Goal: Information Seeking & Learning: Learn about a topic

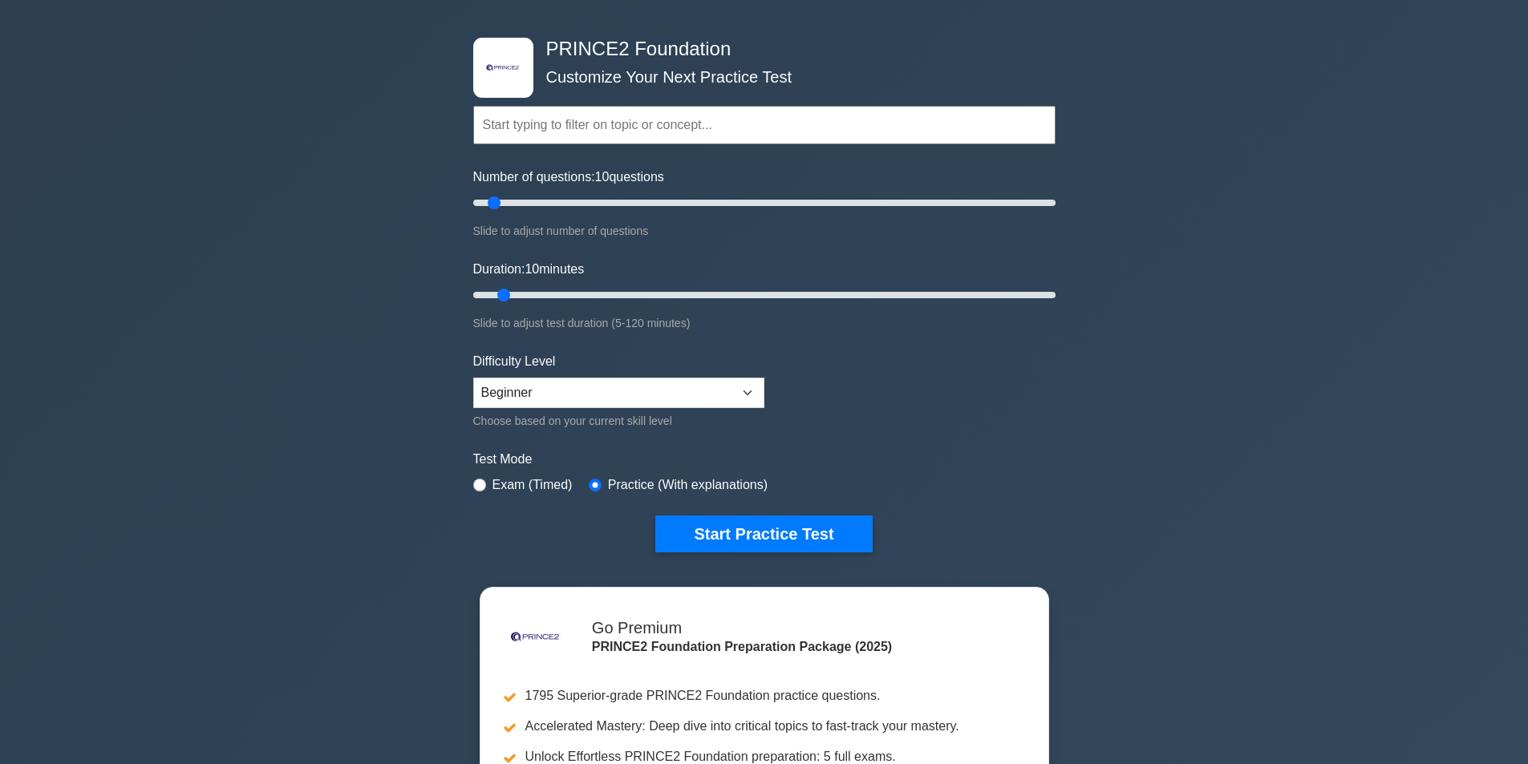
scroll to position [80, 0]
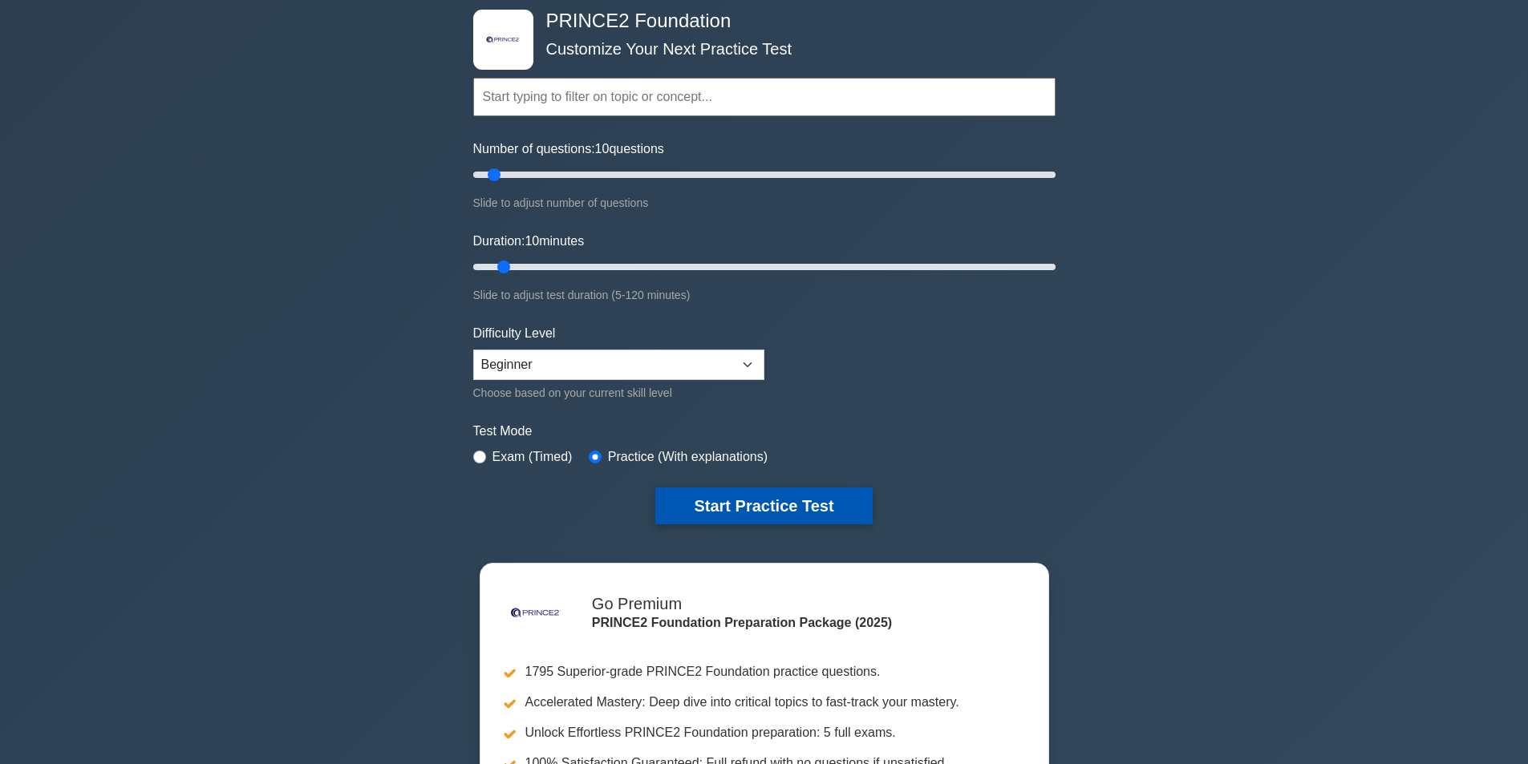
click at [763, 501] on button "Start Practice Test" at bounding box center [763, 506] width 217 height 37
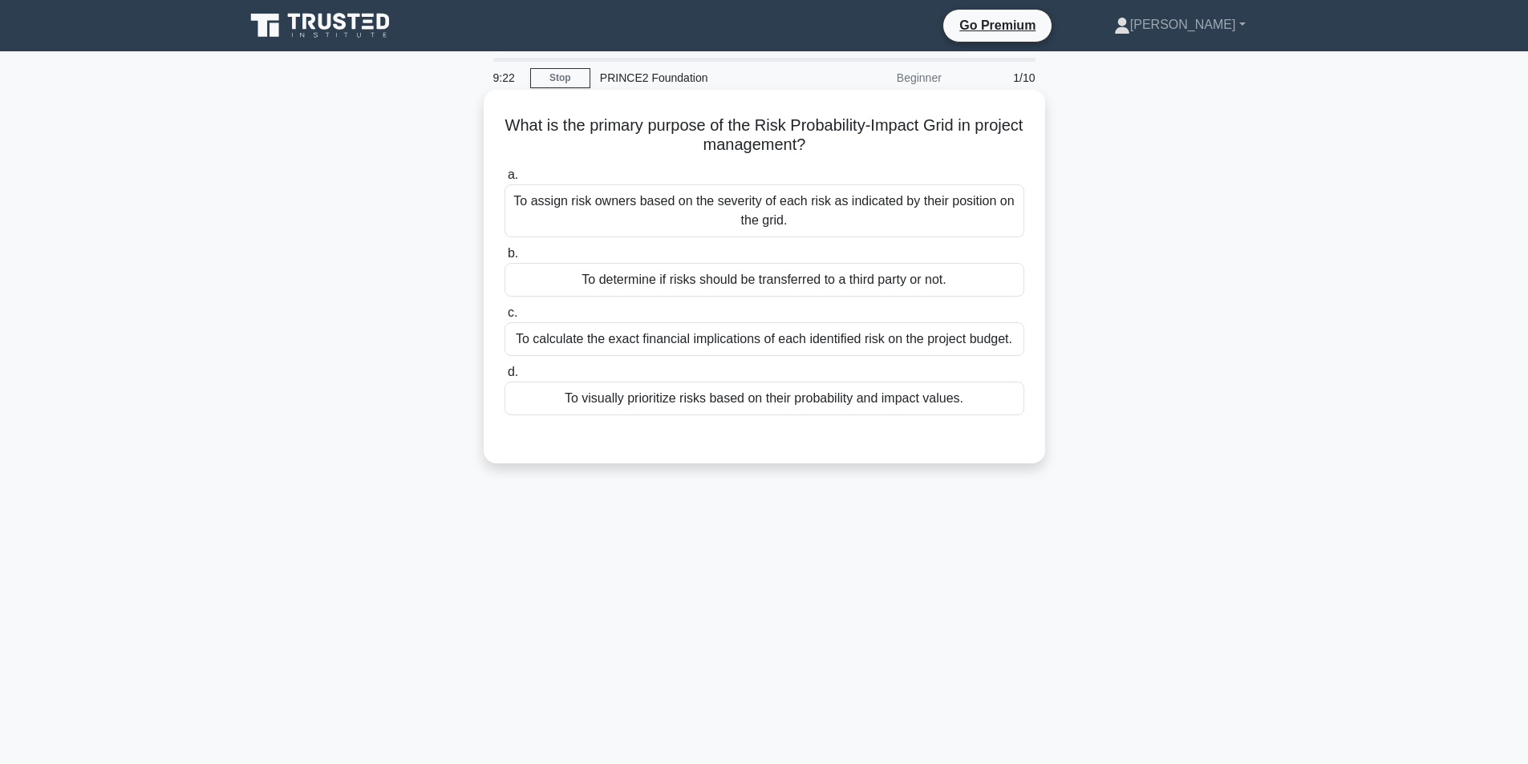
click at [877, 390] on div "To visually prioritize risks based on their probability and impact values." at bounding box center [764, 399] width 520 height 34
click at [504, 378] on input "d. To visually prioritize risks based on their probability and impact values." at bounding box center [504, 372] width 0 height 10
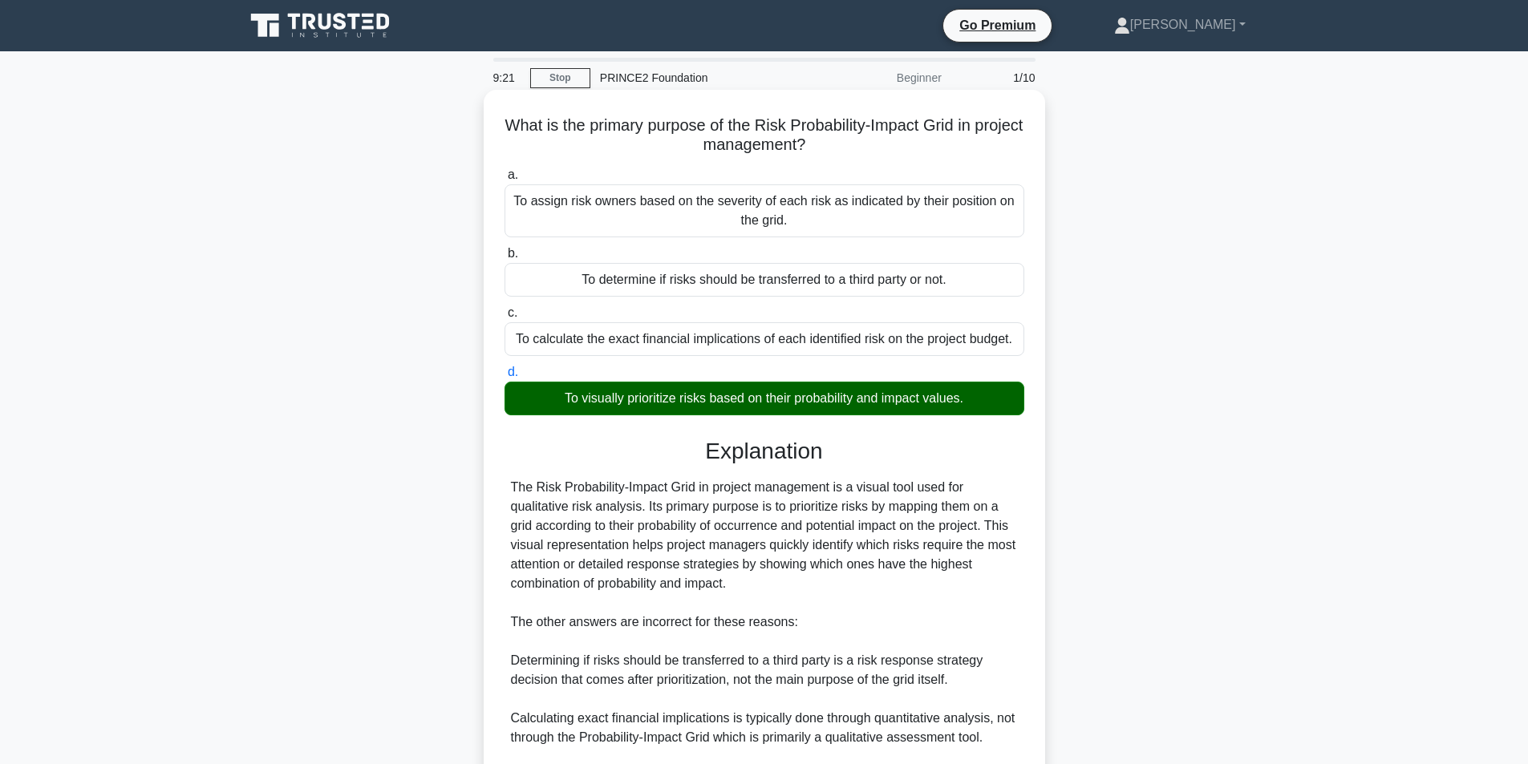
scroll to position [206, 0]
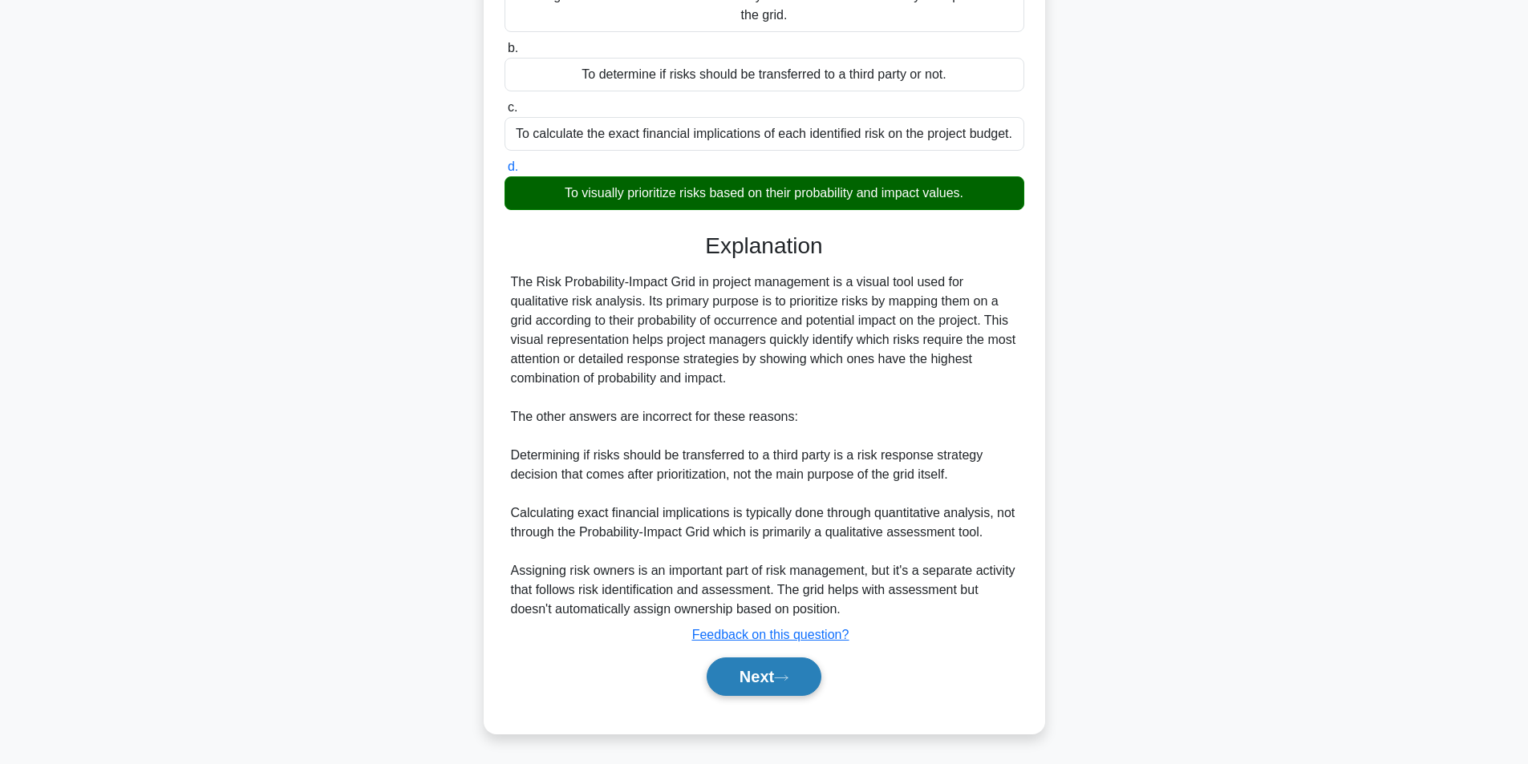
click at [783, 664] on button "Next" at bounding box center [763, 677] width 115 height 38
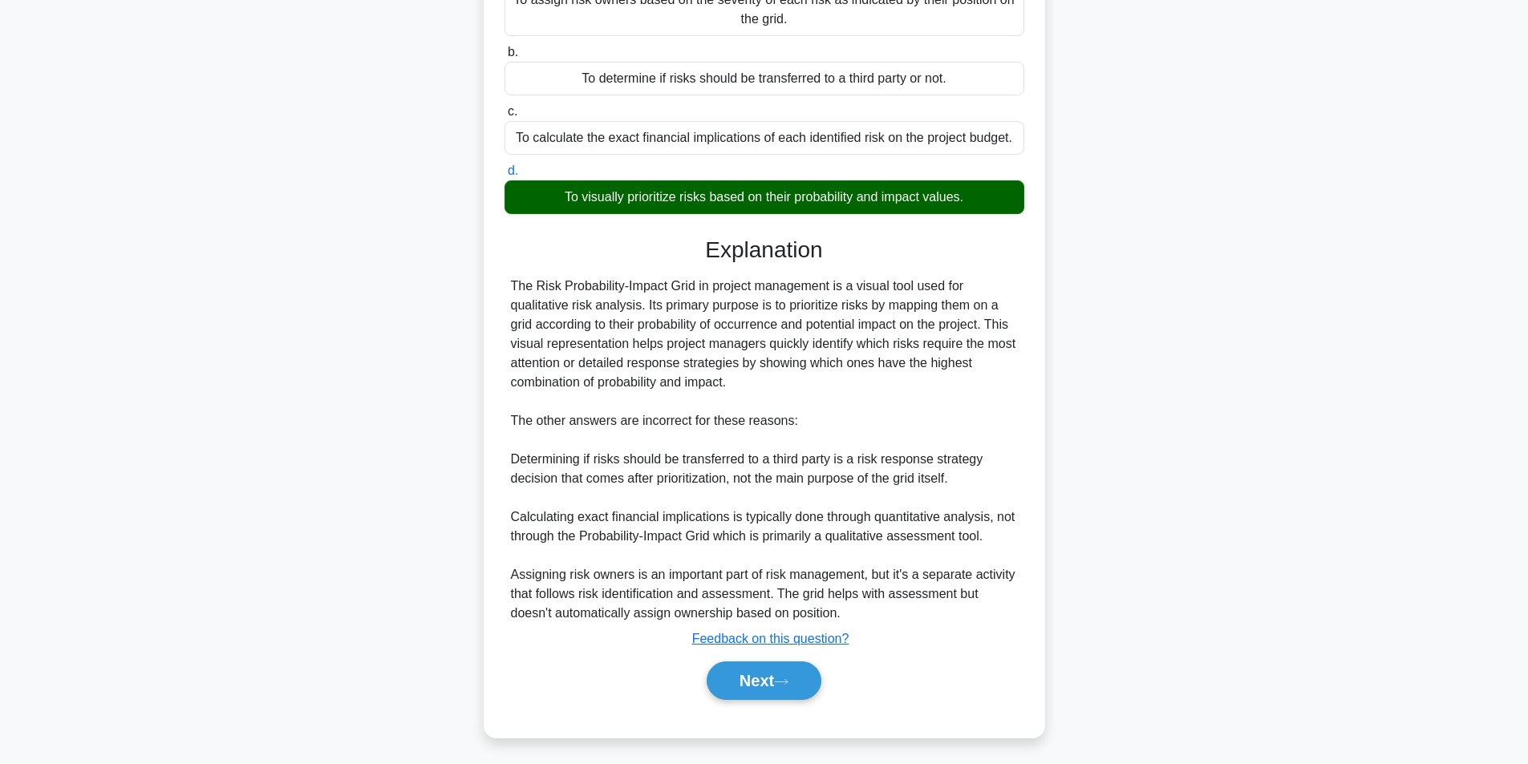
scroll to position [102, 0]
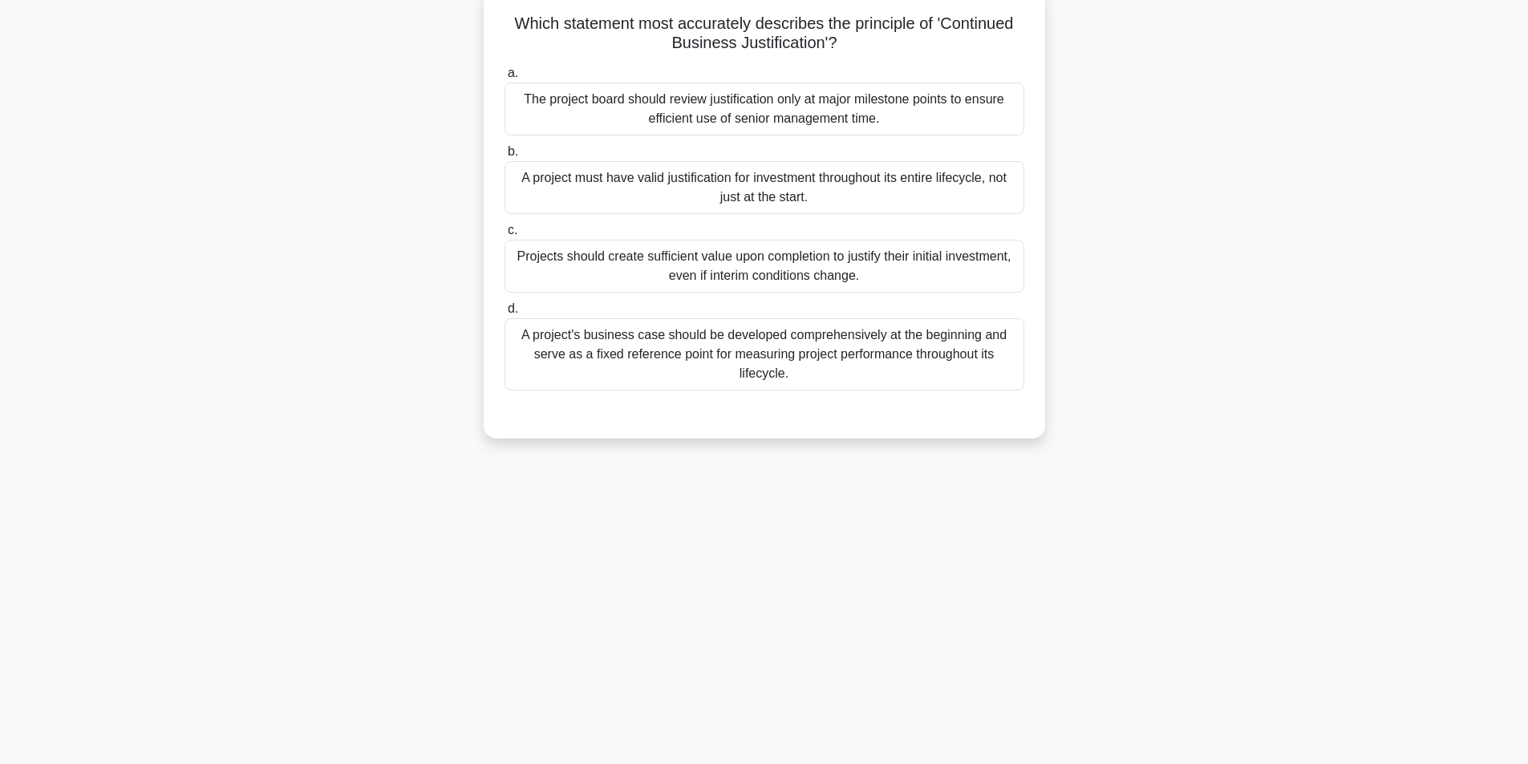
click at [880, 382] on div "A project's business case should be developed comprehensively at the beginning …" at bounding box center [764, 354] width 520 height 72
click at [504, 314] on input "d. A project's business case should be developed comprehensively at the beginni…" at bounding box center [504, 309] width 0 height 10
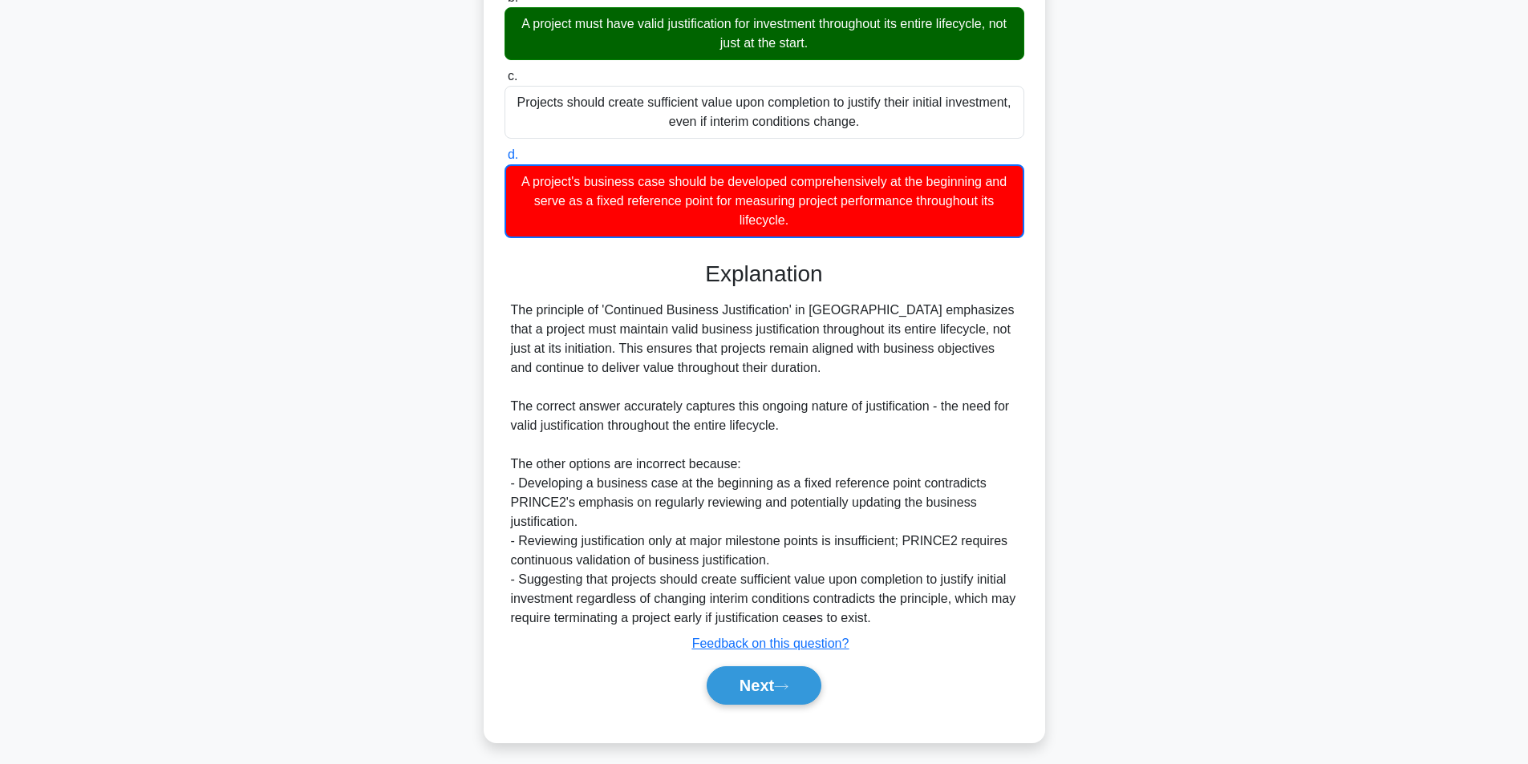
scroll to position [265, 0]
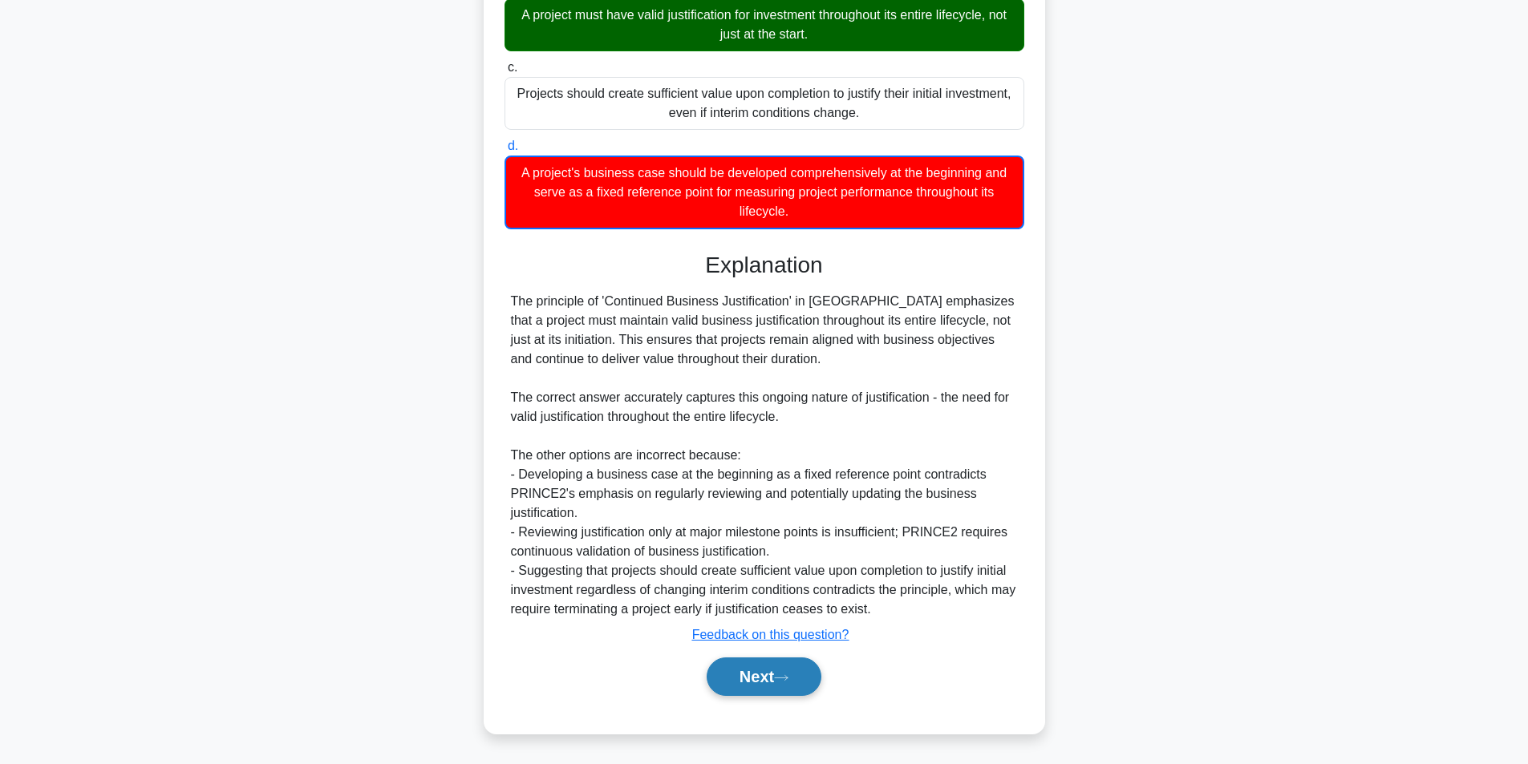
click at [776, 672] on button "Next" at bounding box center [763, 677] width 115 height 38
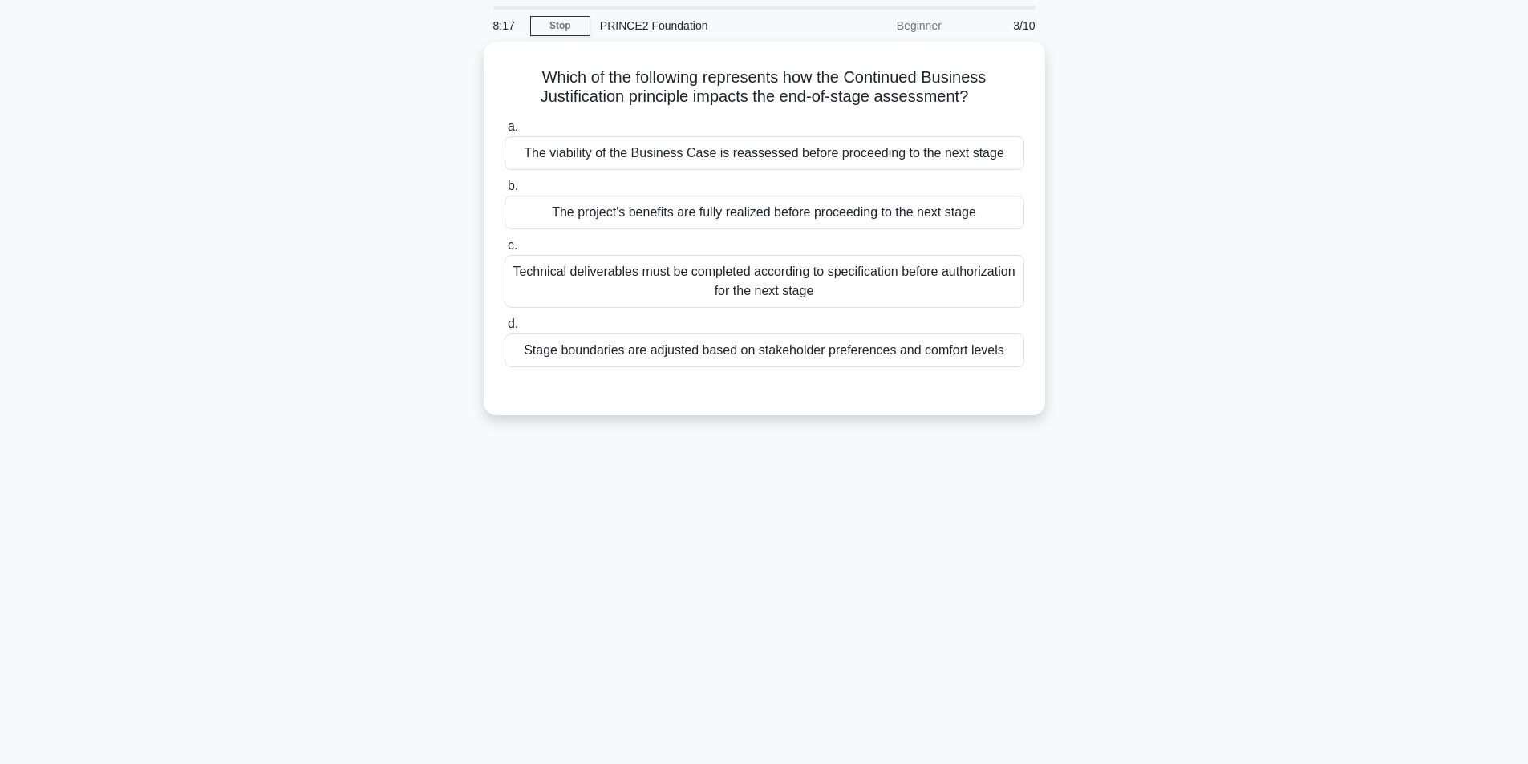
scroll to position [0, 0]
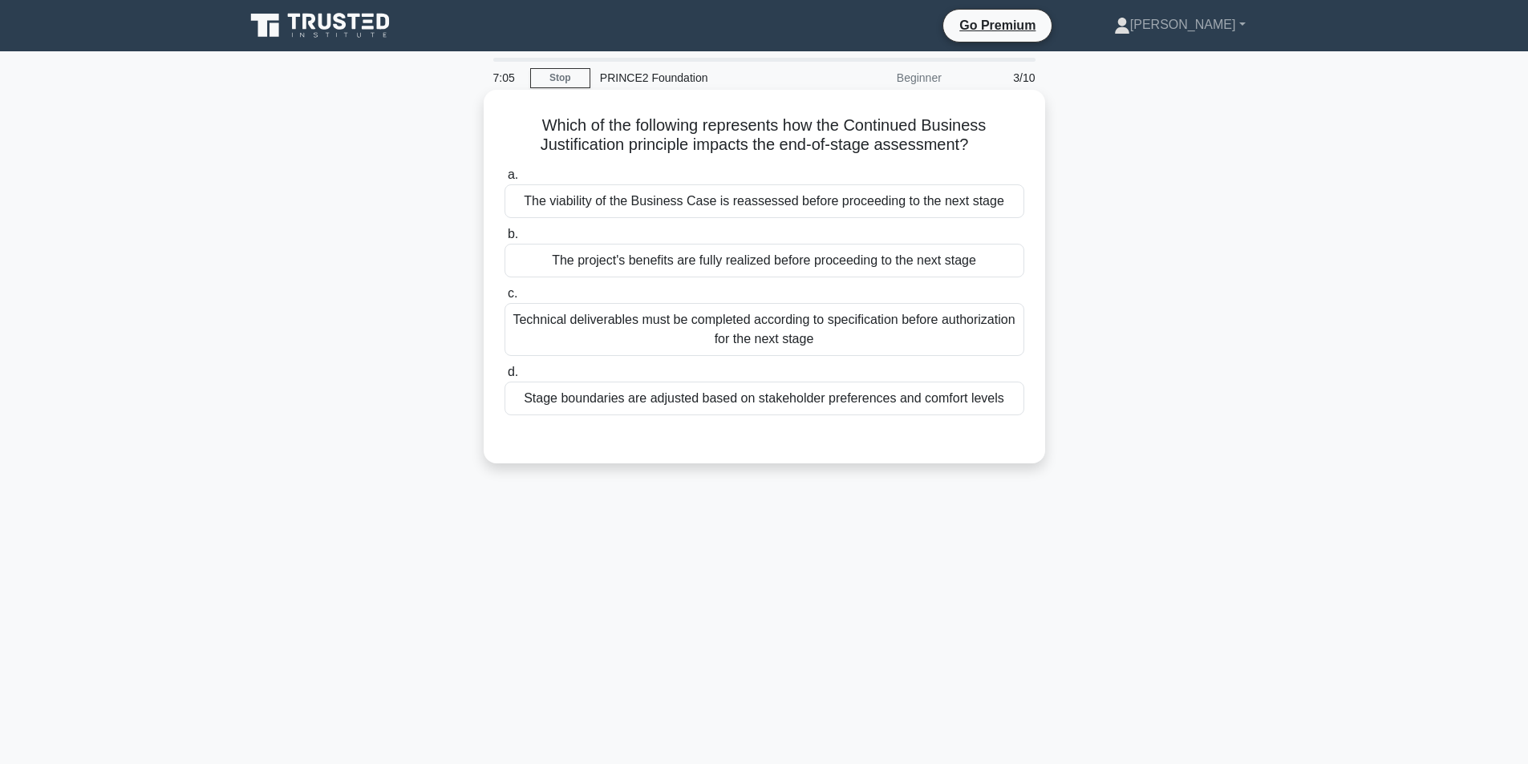
click at [798, 335] on div "Technical deliverables must be completed according to specification before auth…" at bounding box center [764, 329] width 520 height 53
click at [504, 299] on input "c. Technical deliverables must be completed according to specification before a…" at bounding box center [504, 294] width 0 height 10
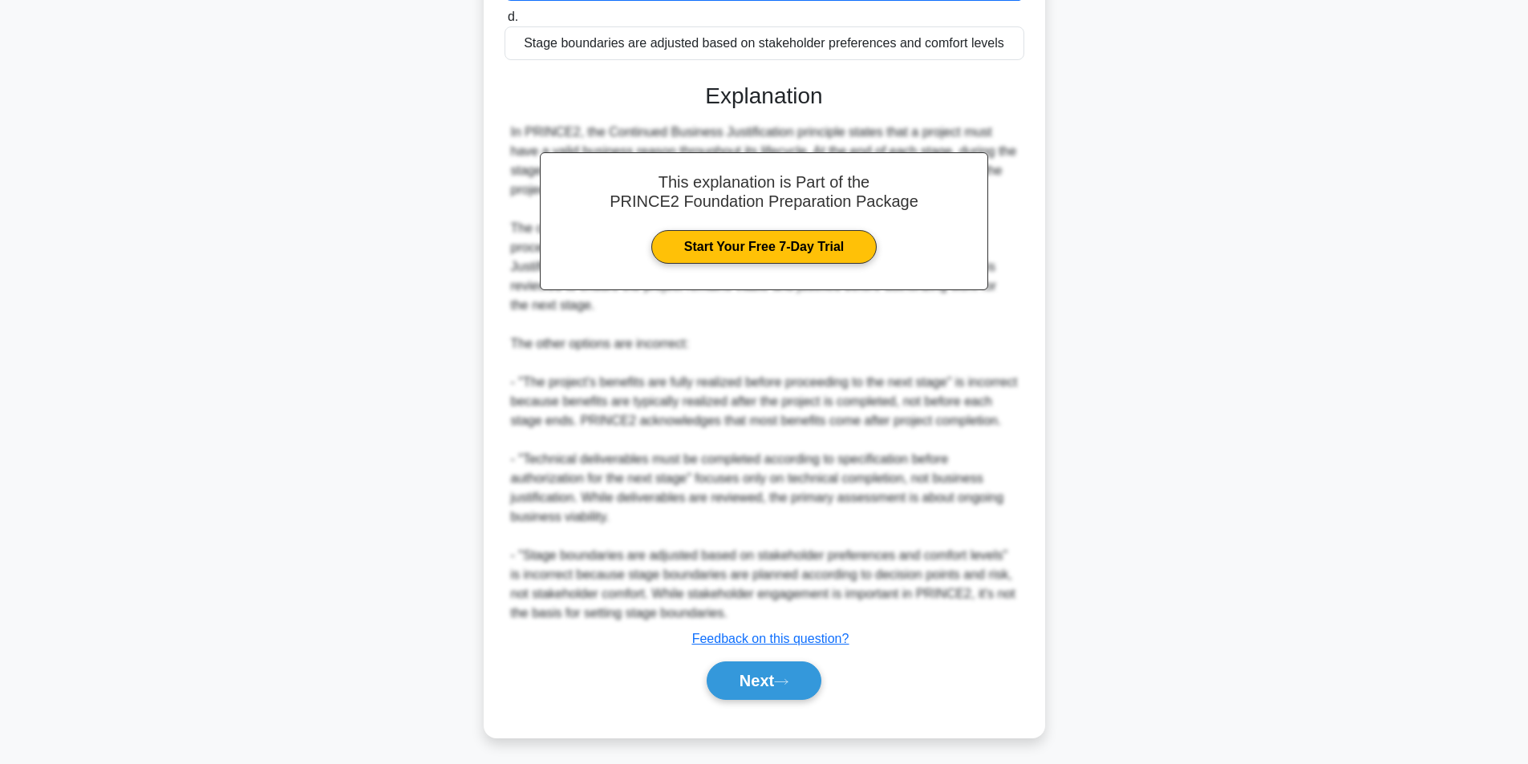
scroll to position [381, 0]
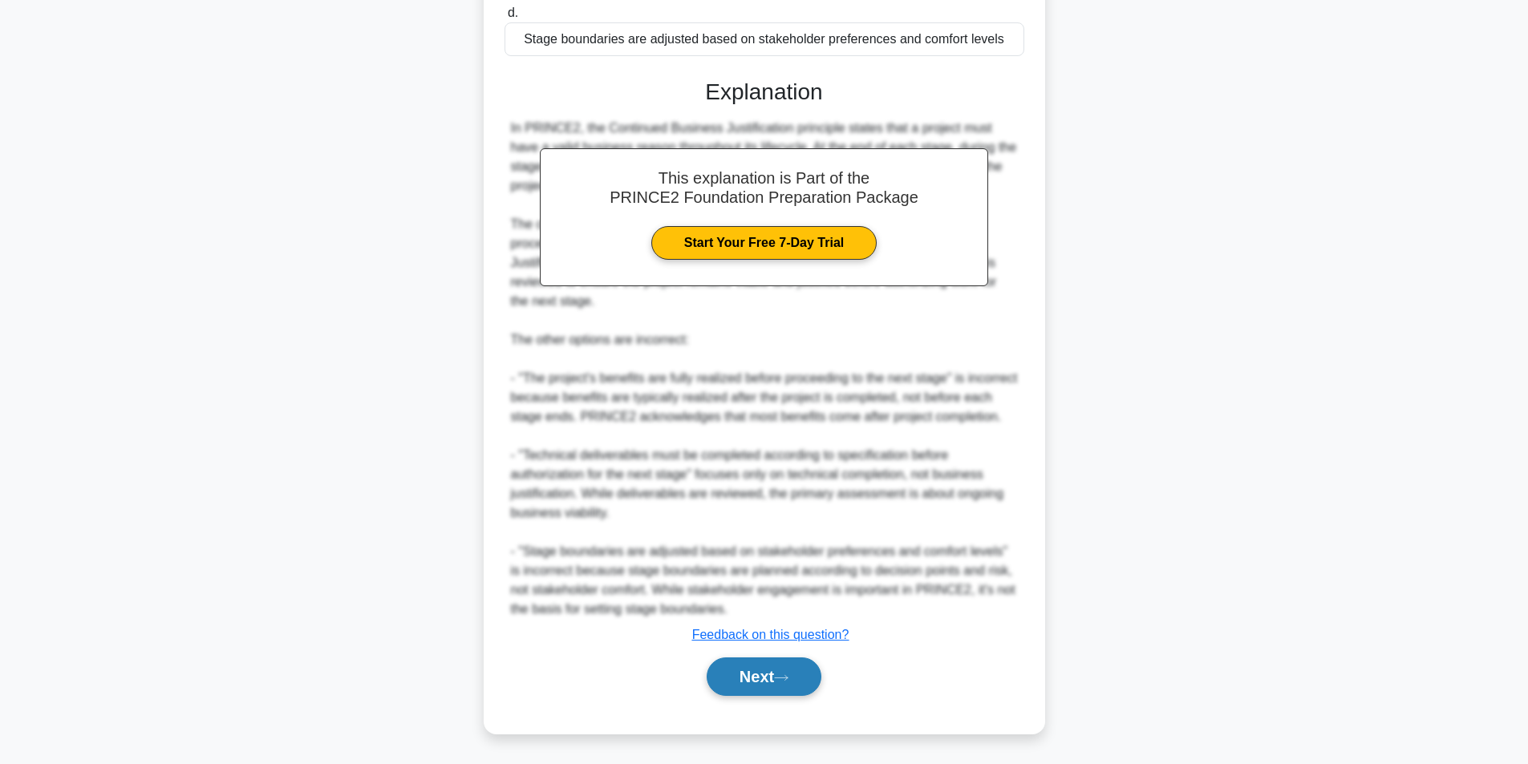
click at [734, 676] on button "Next" at bounding box center [763, 677] width 115 height 38
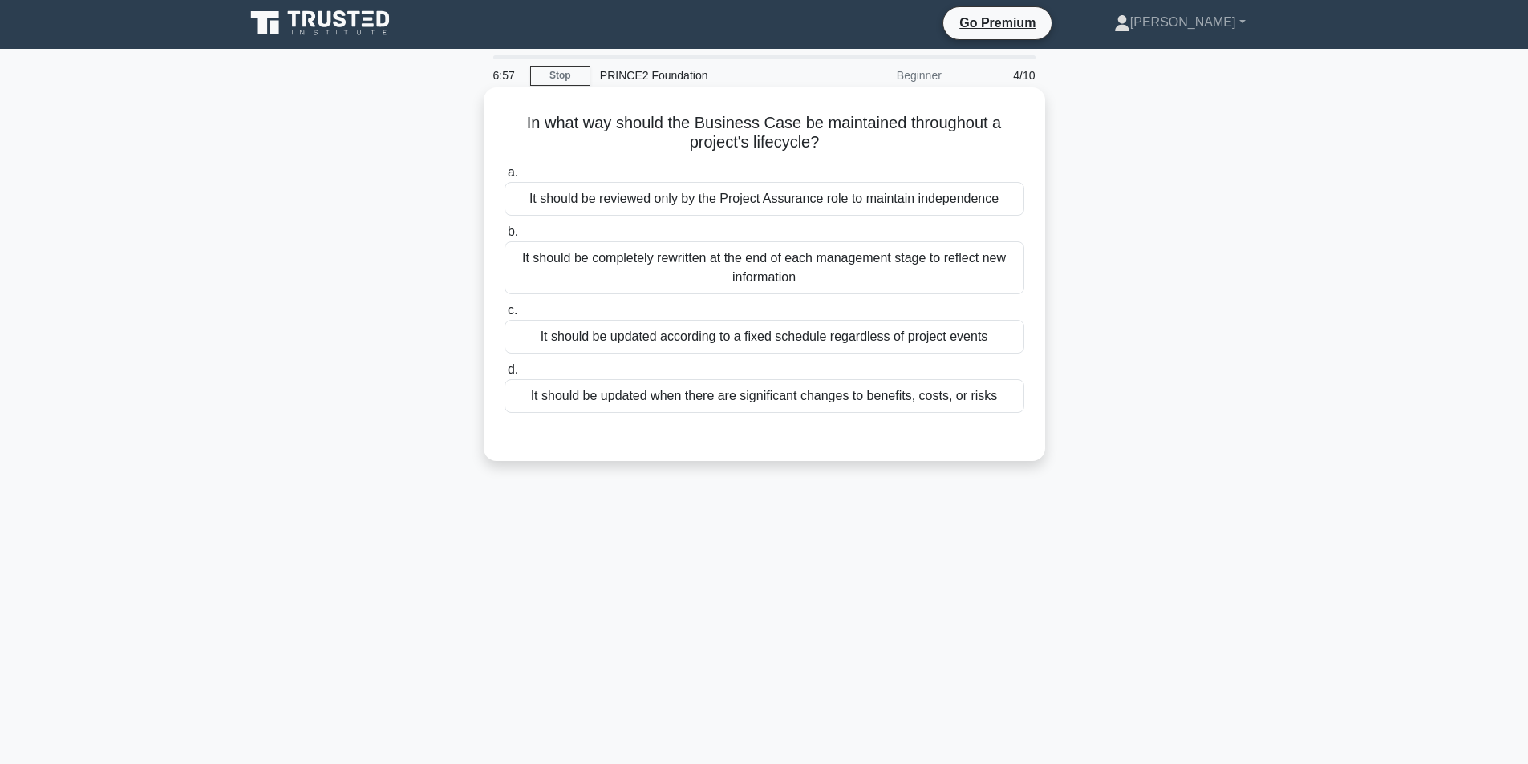
scroll to position [0, 0]
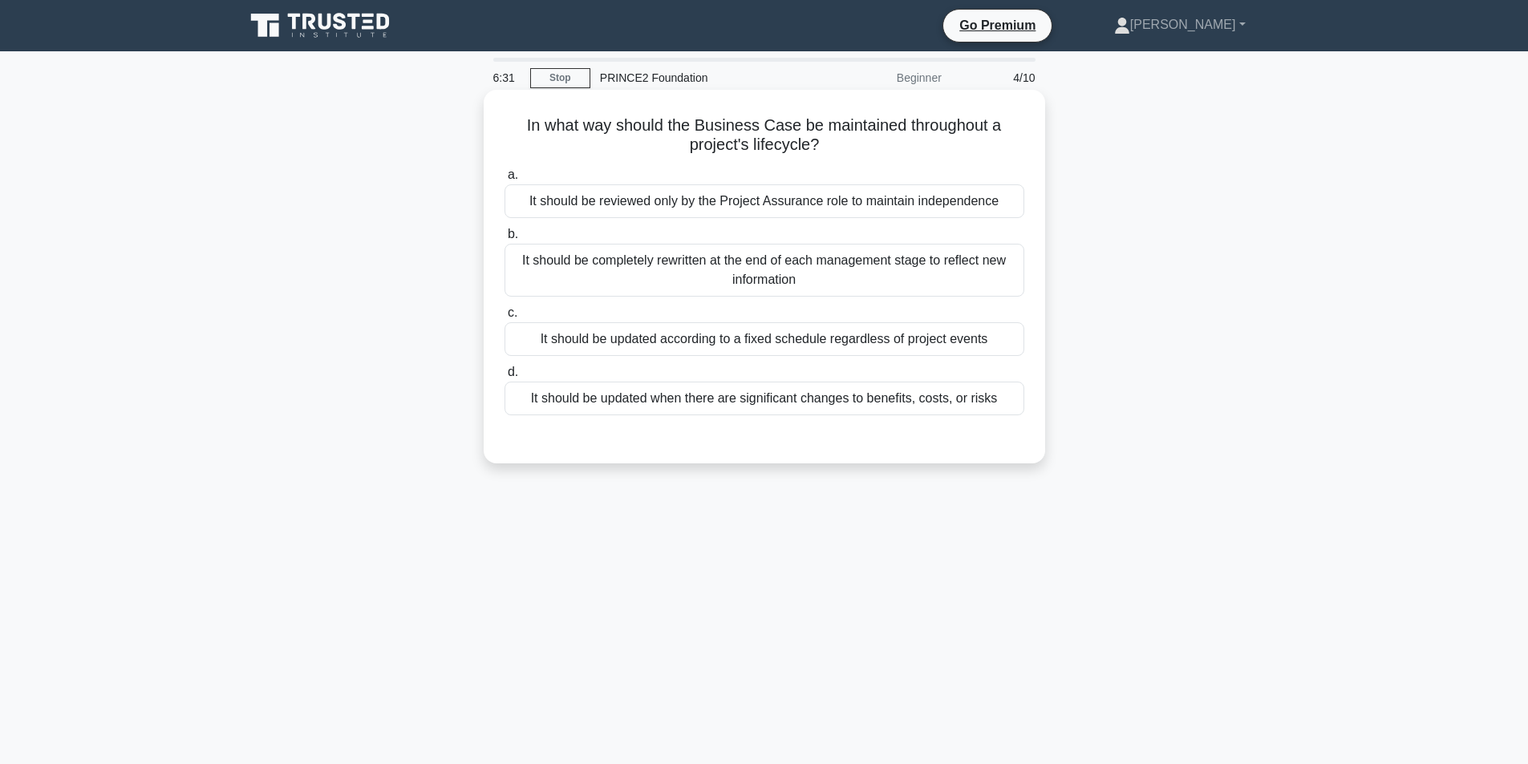
click at [910, 402] on div "It should be updated when there are significant changes to benefits, costs, or …" at bounding box center [764, 399] width 520 height 34
click at [504, 378] on input "d. It should be updated when there are significant changes to benefits, costs, …" at bounding box center [504, 372] width 0 height 10
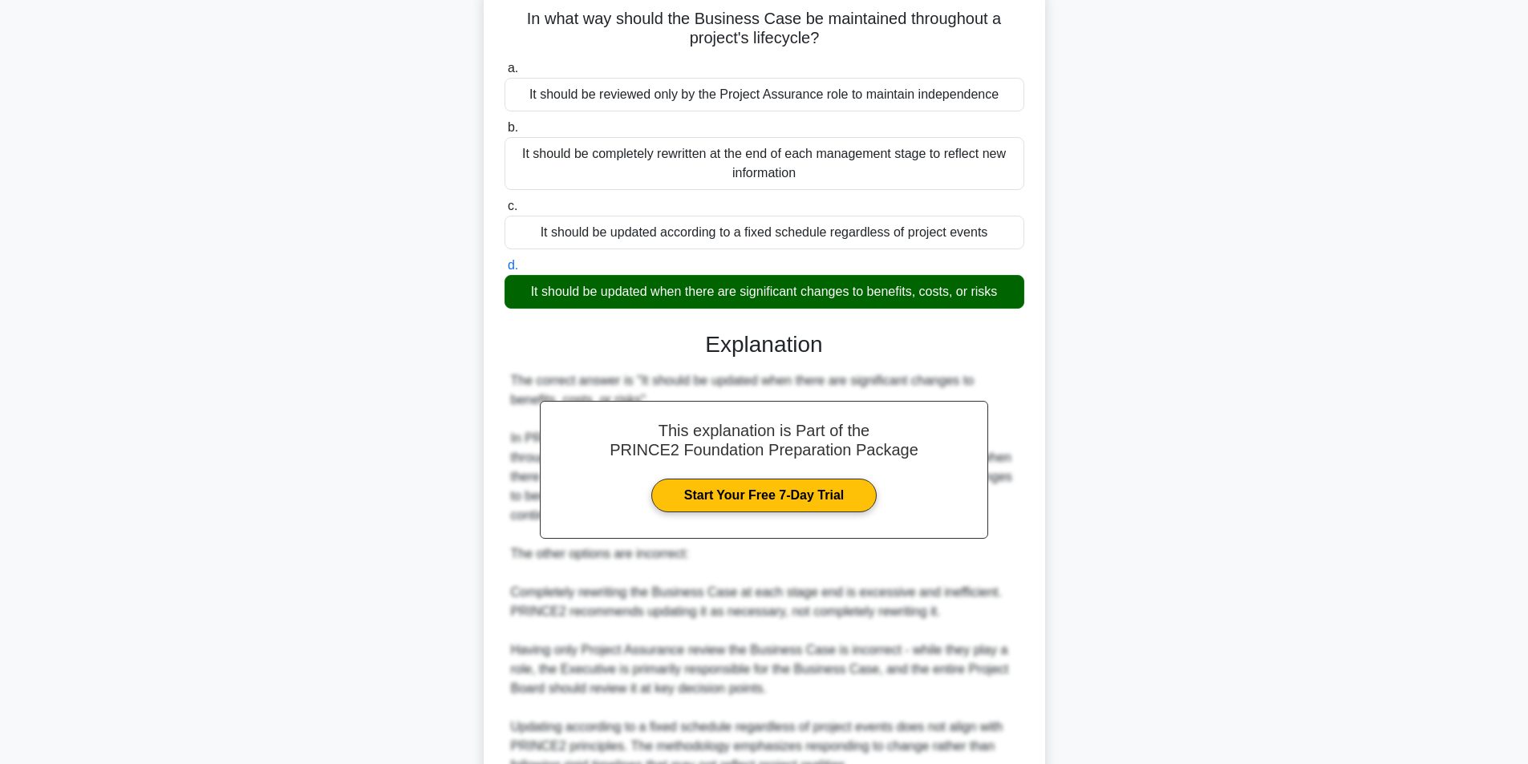
scroll to position [264, 0]
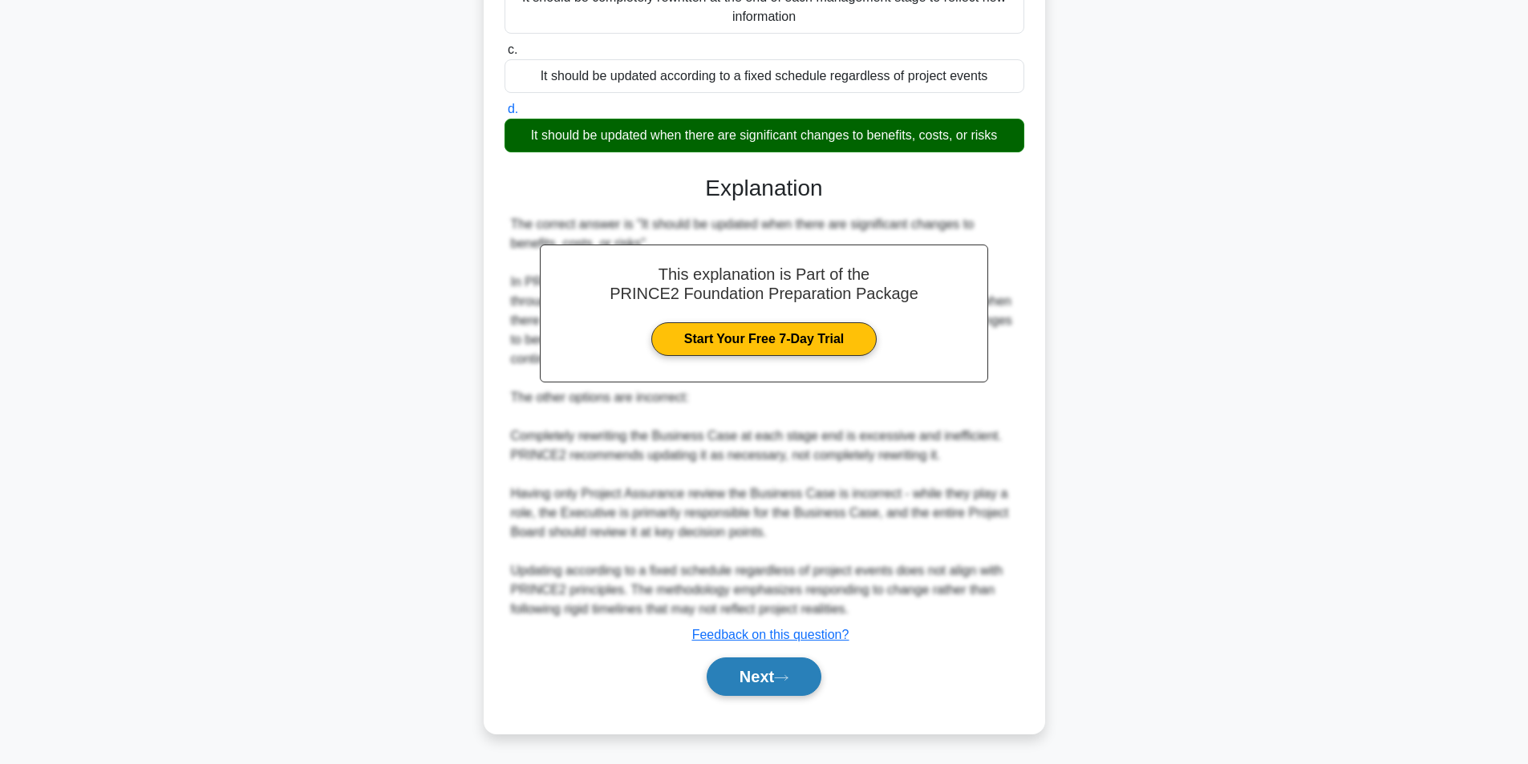
click at [797, 663] on button "Next" at bounding box center [763, 677] width 115 height 38
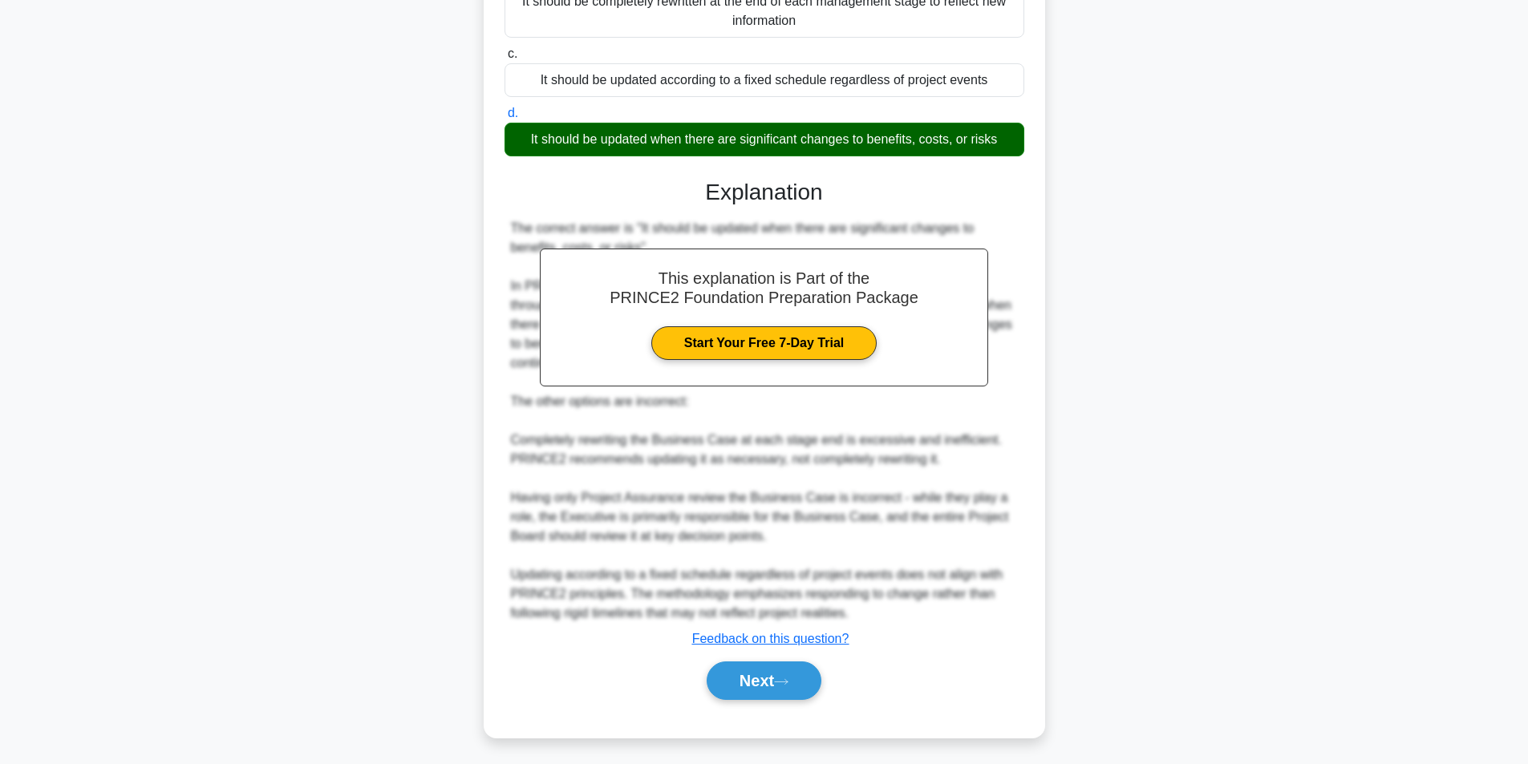
scroll to position [102, 0]
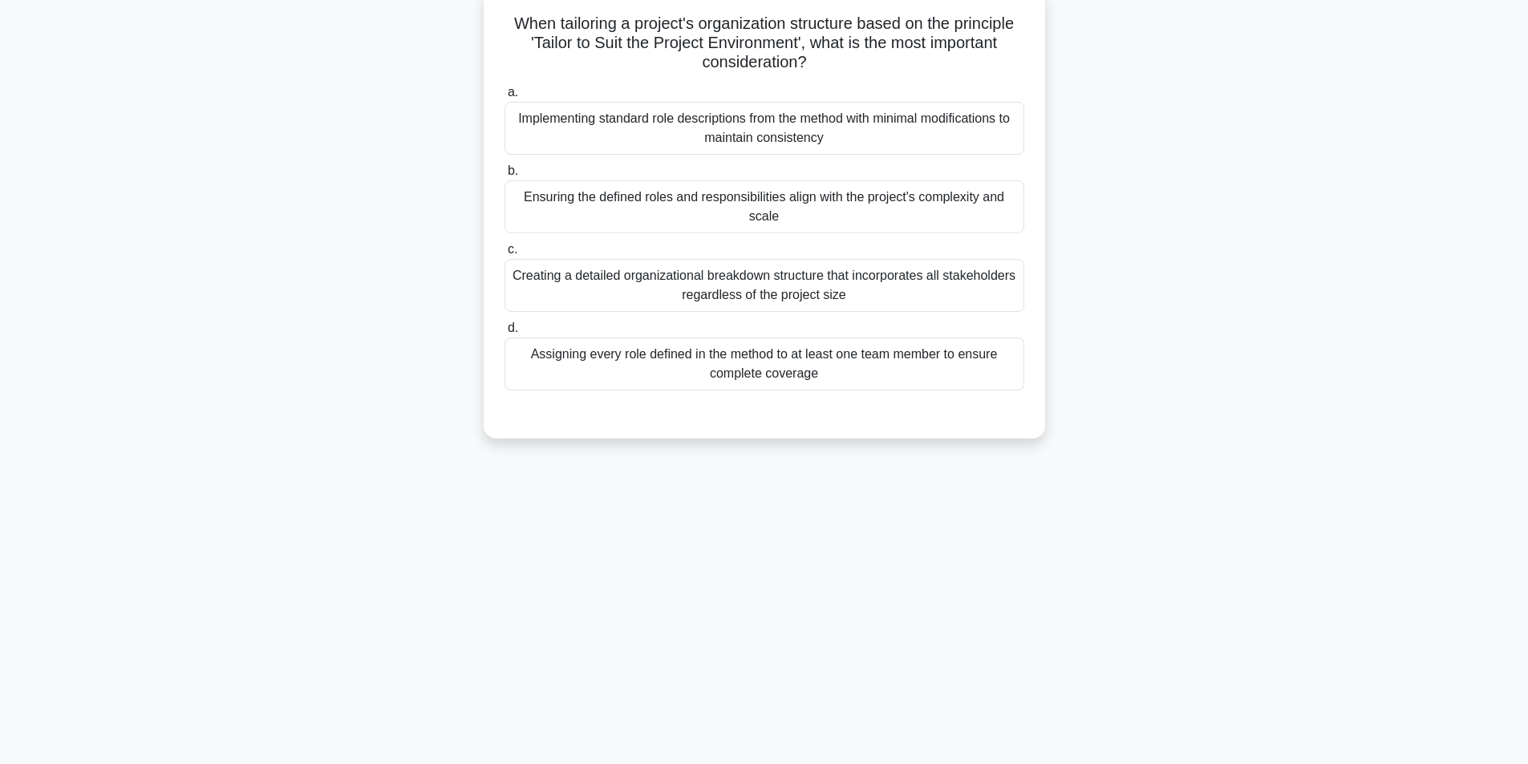
click at [783, 176] on label "b. Ensuring the defined roles and responsibilities align with the project's com…" at bounding box center [764, 197] width 520 height 72
click at [504, 176] on input "b. Ensuring the defined roles and responsibilities align with the project's com…" at bounding box center [504, 171] width 0 height 10
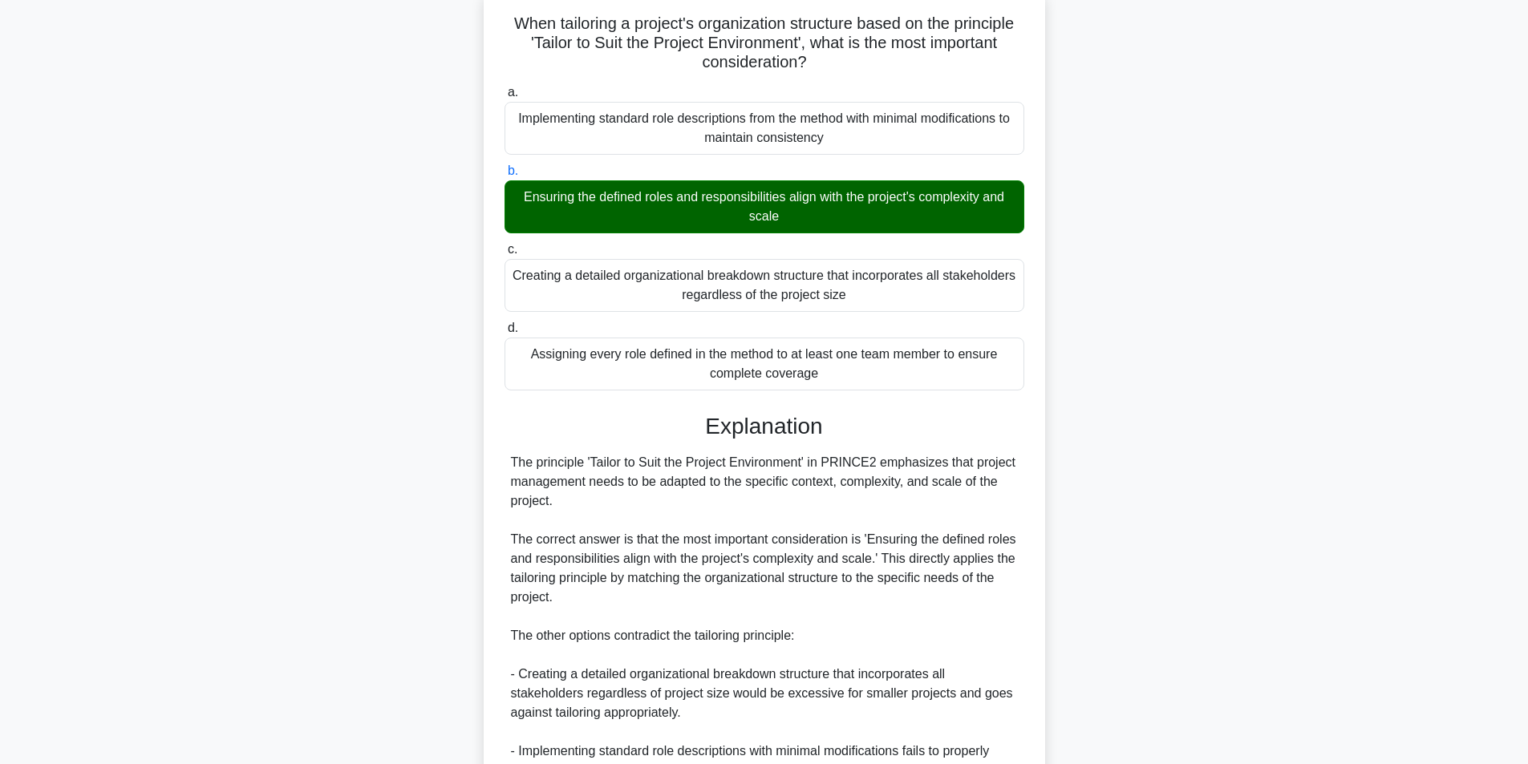
scroll to position [341, 0]
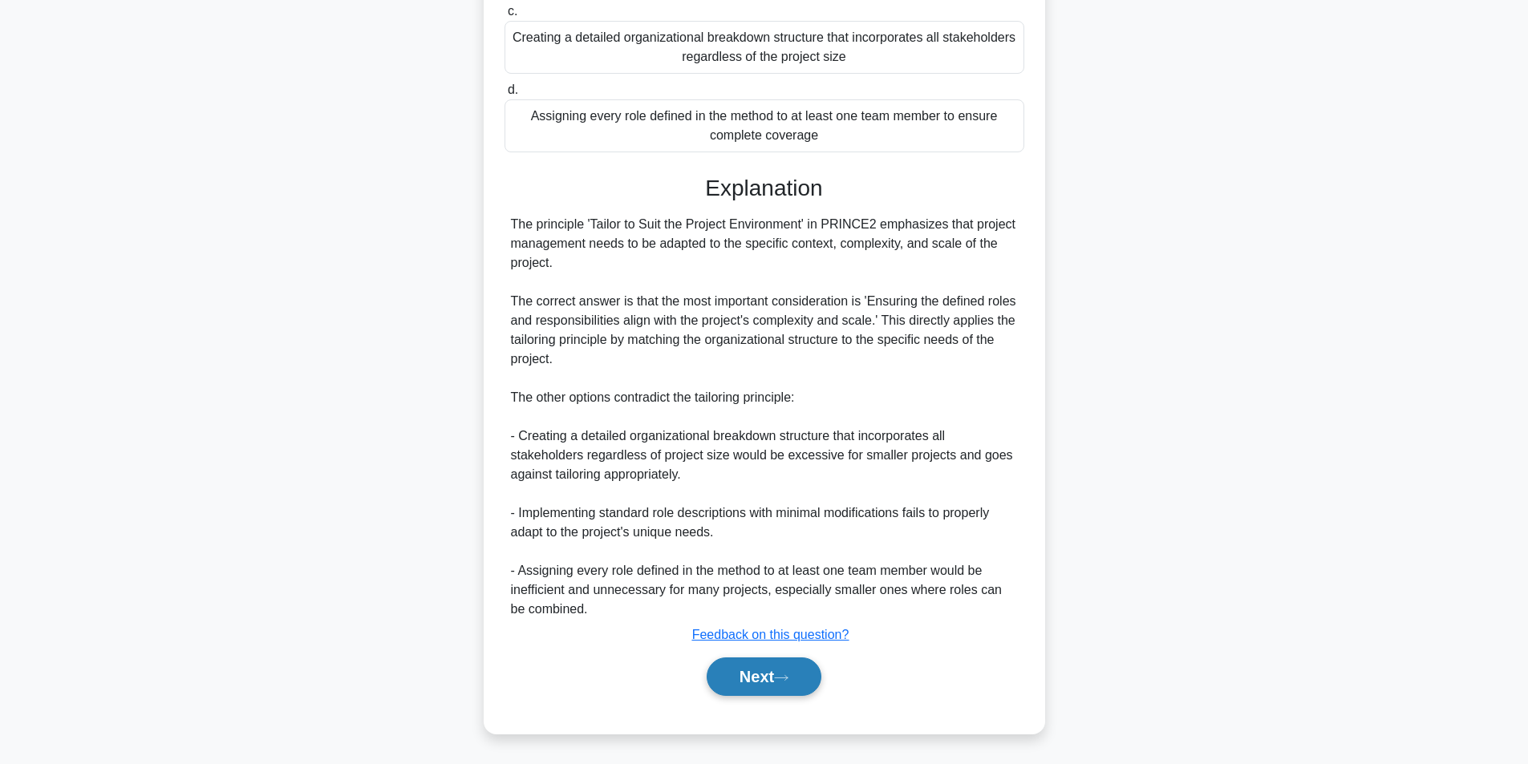
click at [767, 683] on button "Next" at bounding box center [763, 677] width 115 height 38
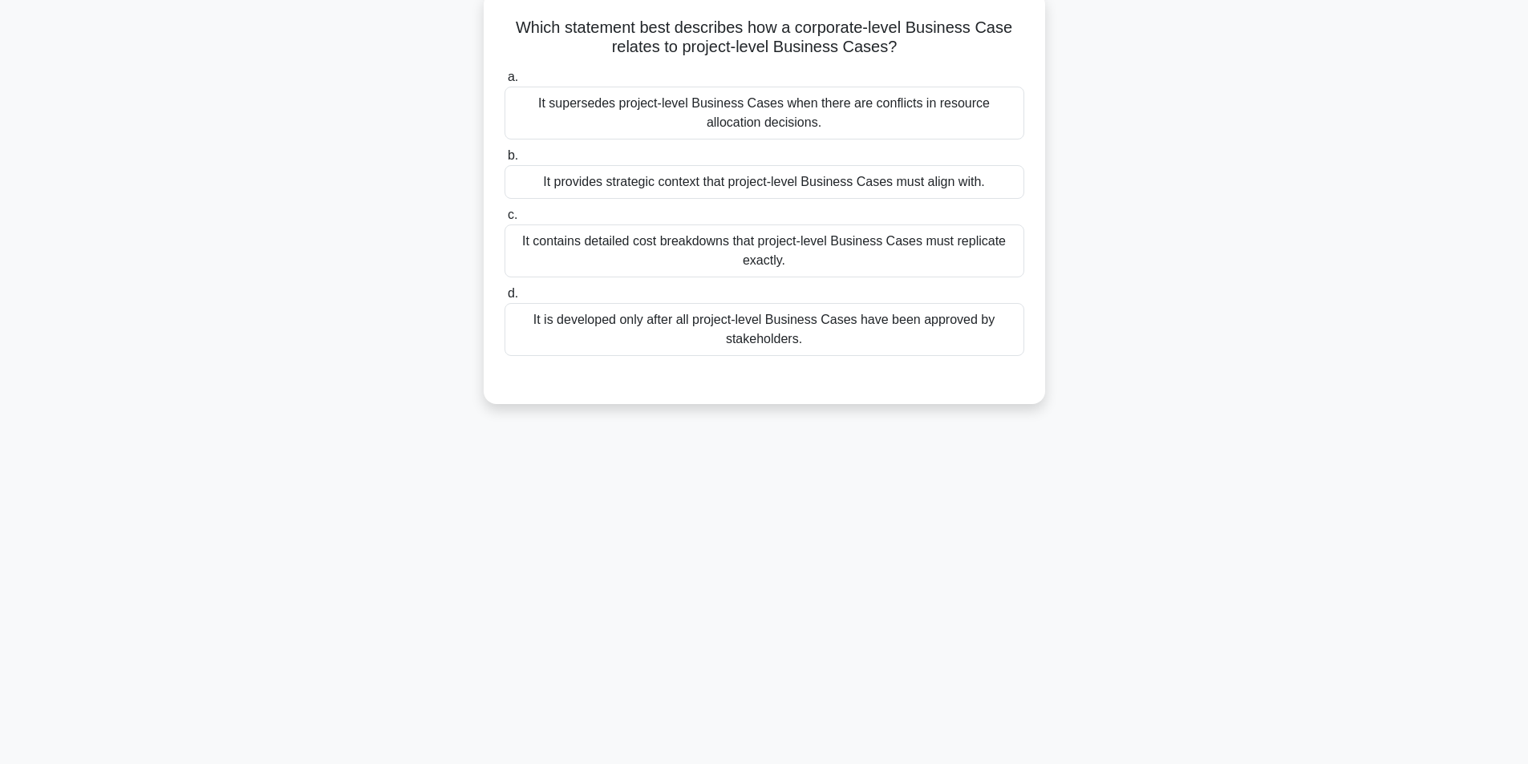
scroll to position [102, 0]
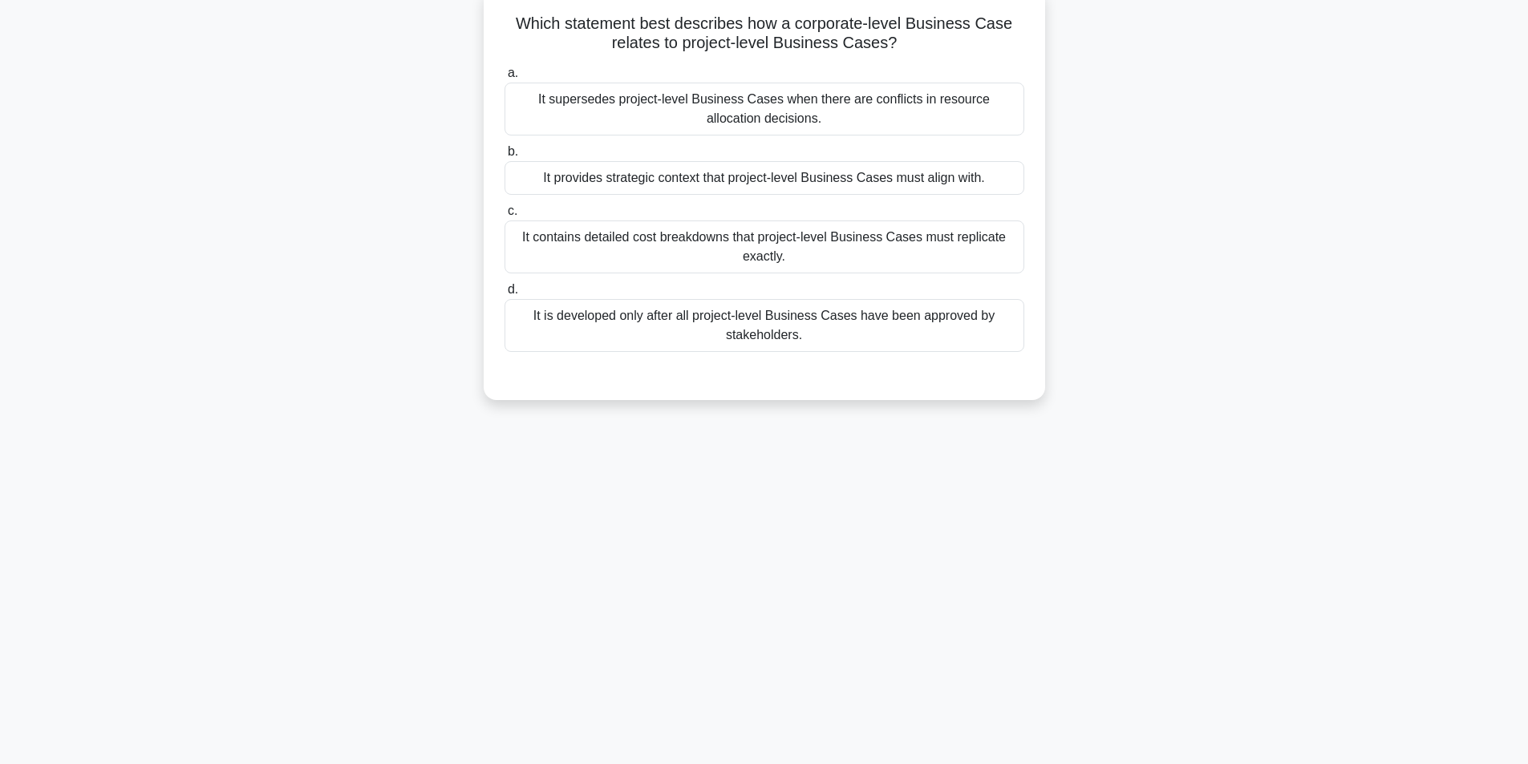
click at [850, 332] on div "It is developed only after all project-level Business Cases have been approved …" at bounding box center [764, 325] width 520 height 53
click at [504, 295] on input "d. It is developed only after all project-level Business Cases have been approv…" at bounding box center [504, 290] width 0 height 10
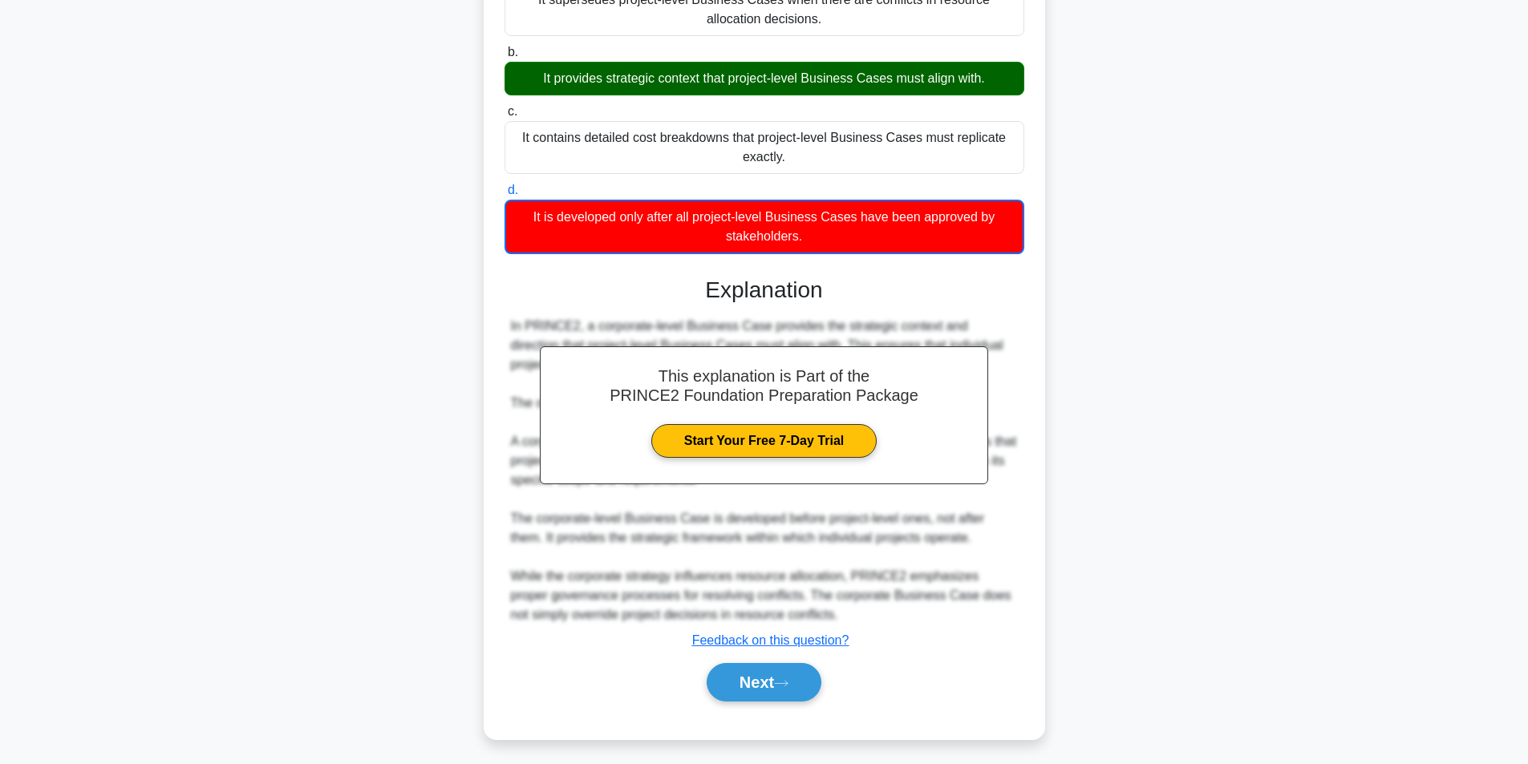
scroll to position [208, 0]
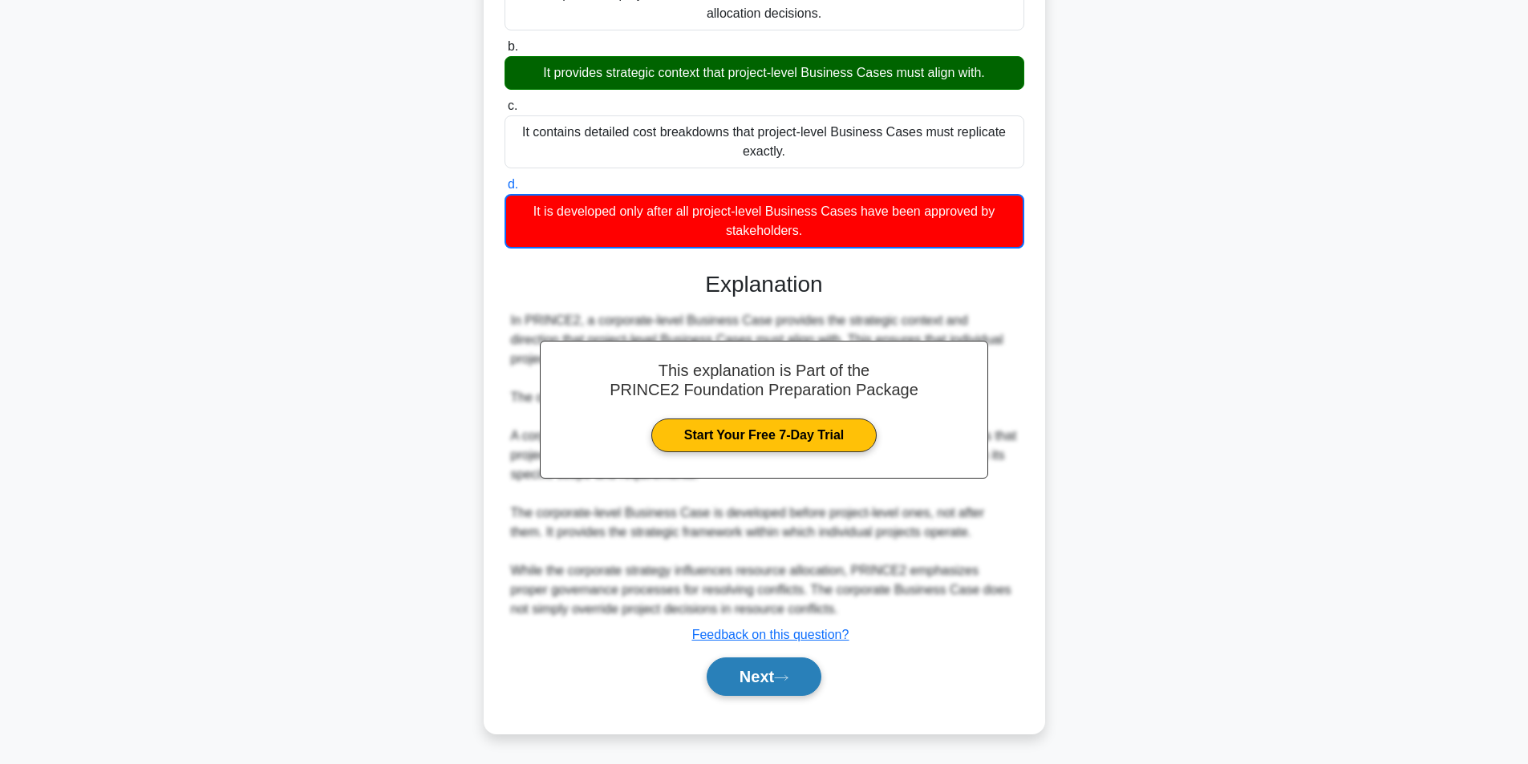
click at [780, 676] on icon at bounding box center [781, 678] width 14 height 9
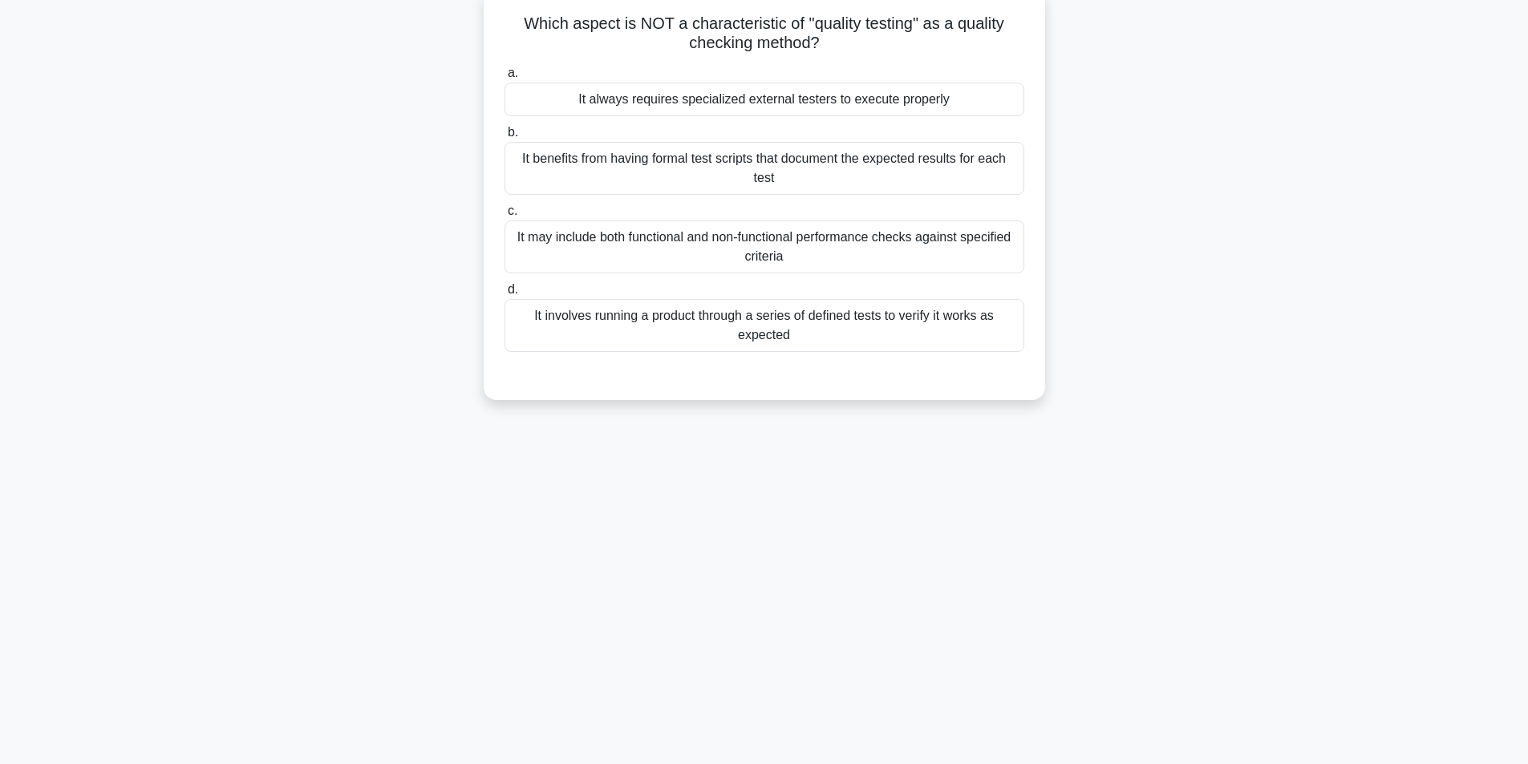
click at [704, 320] on div "It involves running a product through a series of defined tests to verify it wo…" at bounding box center [764, 325] width 520 height 53
click at [504, 295] on input "d. It involves running a product through a series of defined tests to verify it…" at bounding box center [504, 290] width 0 height 10
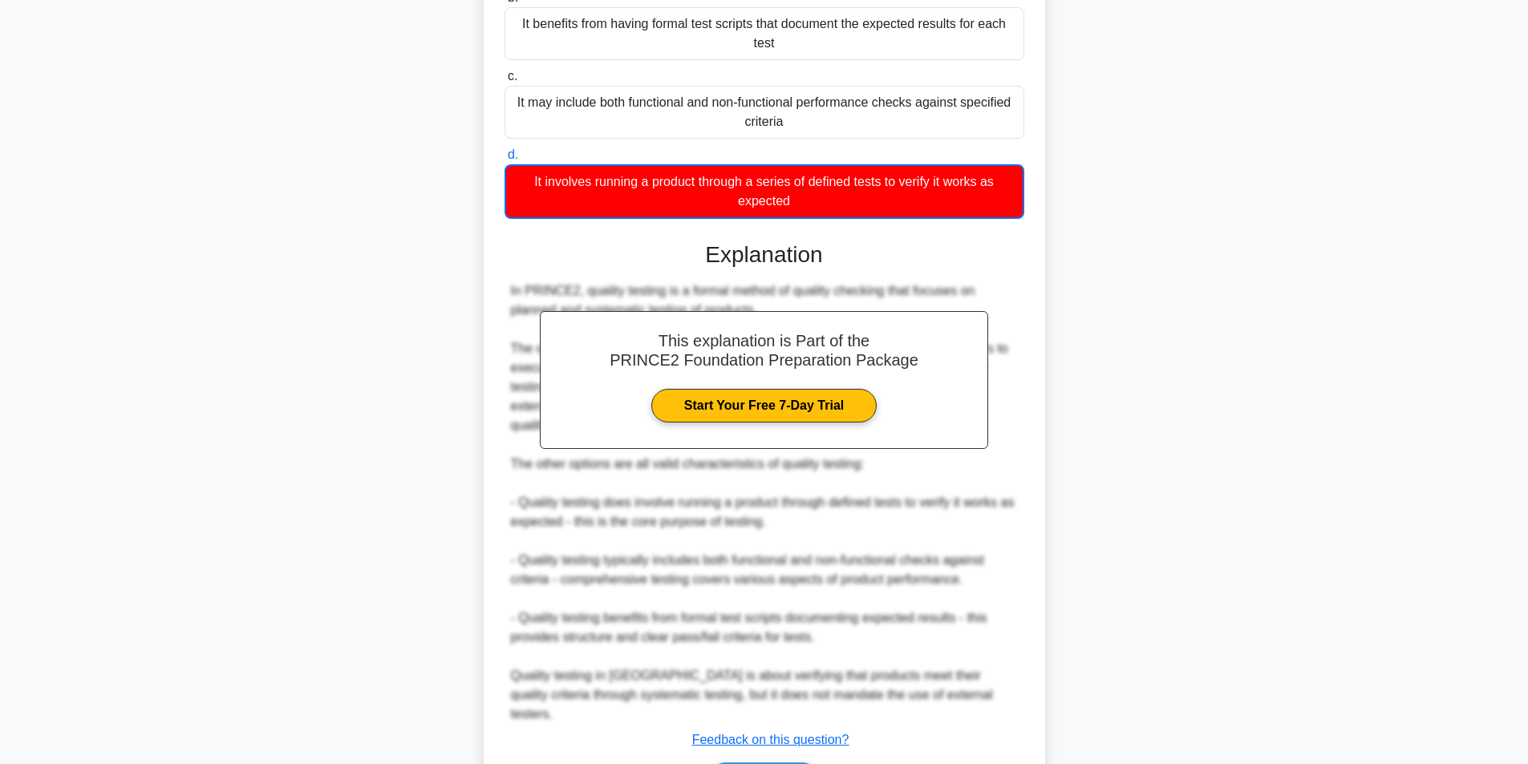
scroll to position [323, 0]
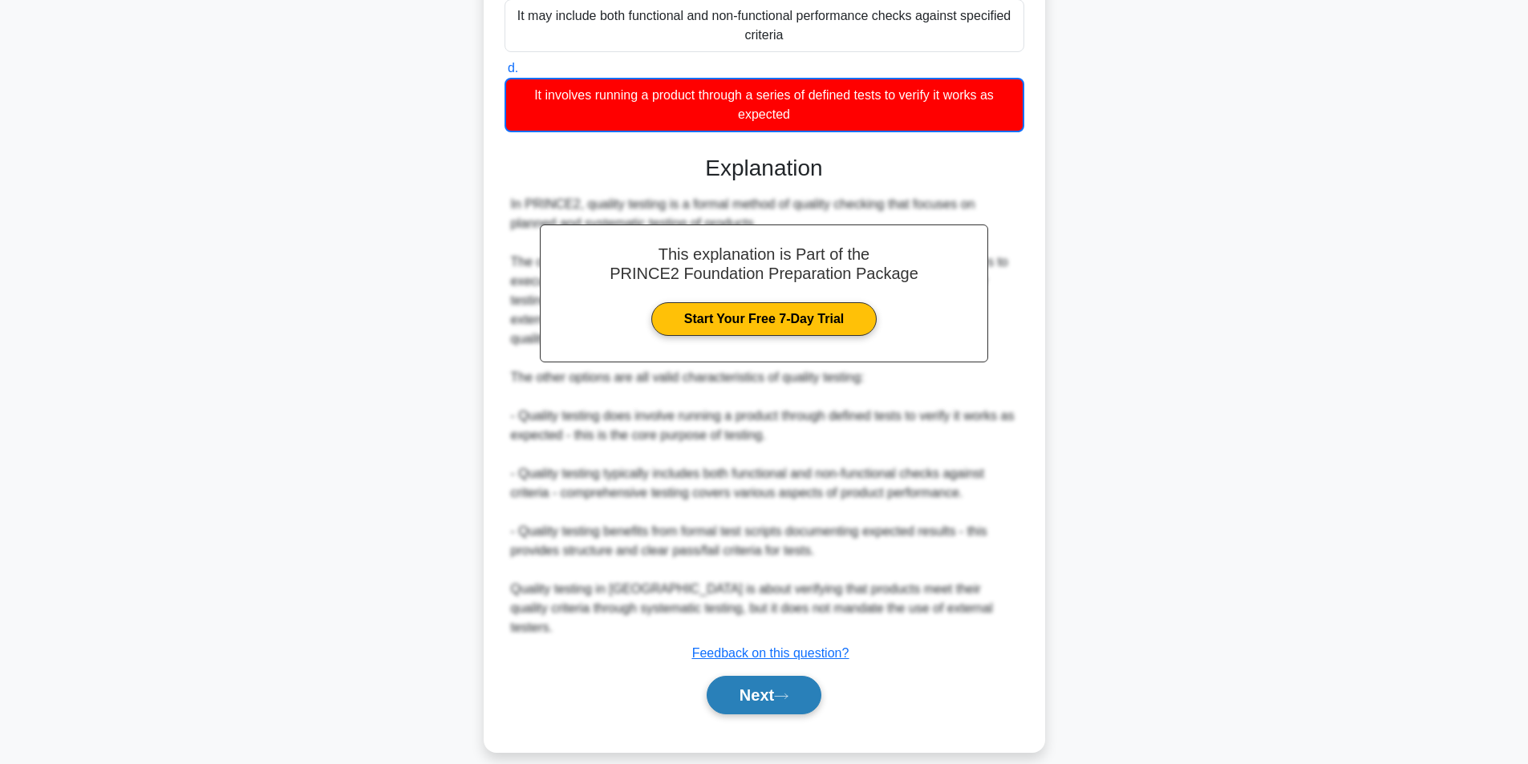
click at [821, 684] on button "Next" at bounding box center [763, 695] width 115 height 38
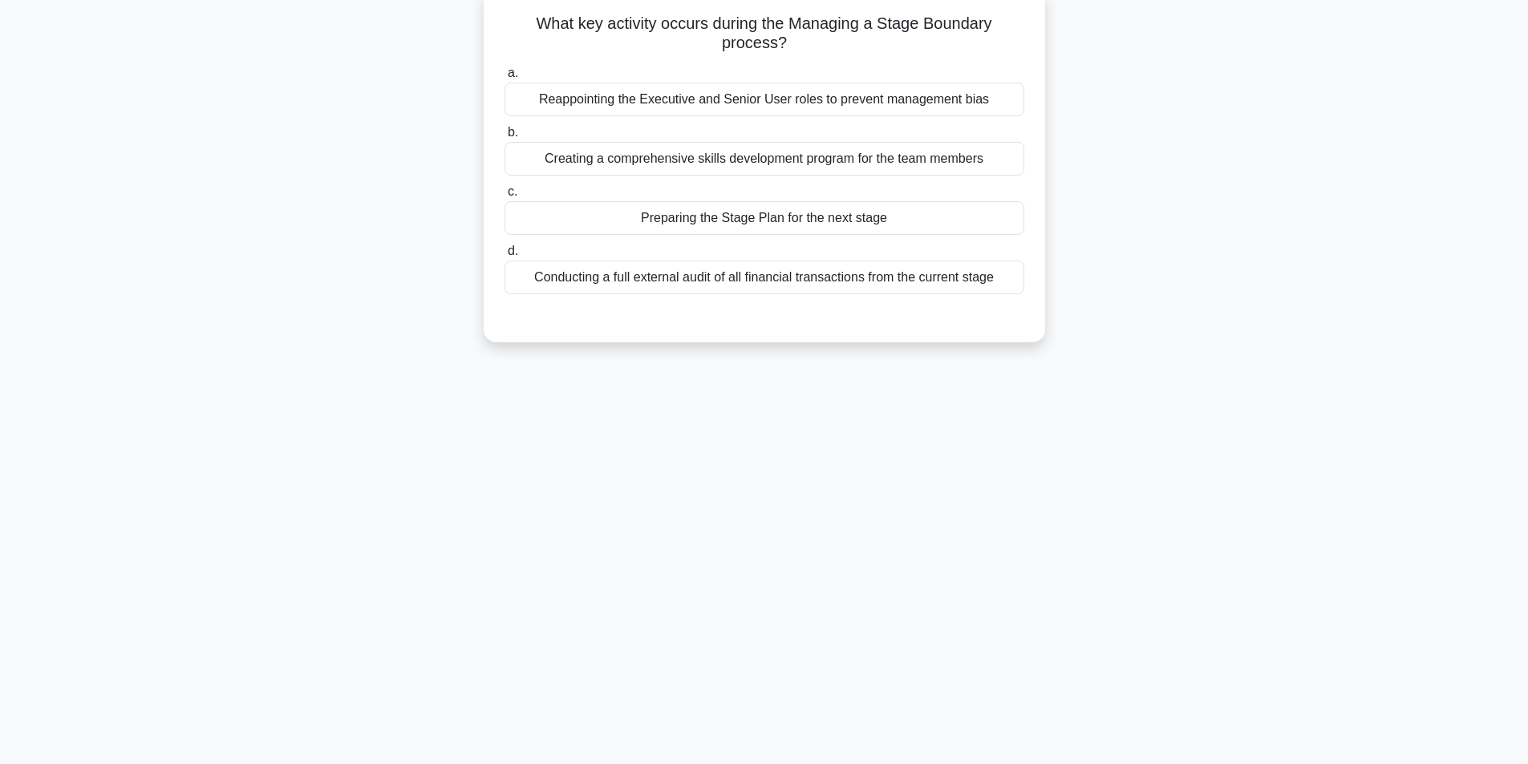
click at [771, 225] on div "Preparing the Stage Plan for the next stage" at bounding box center [764, 218] width 520 height 34
click at [504, 197] on input "c. Preparing the Stage Plan for the next stage" at bounding box center [504, 192] width 0 height 10
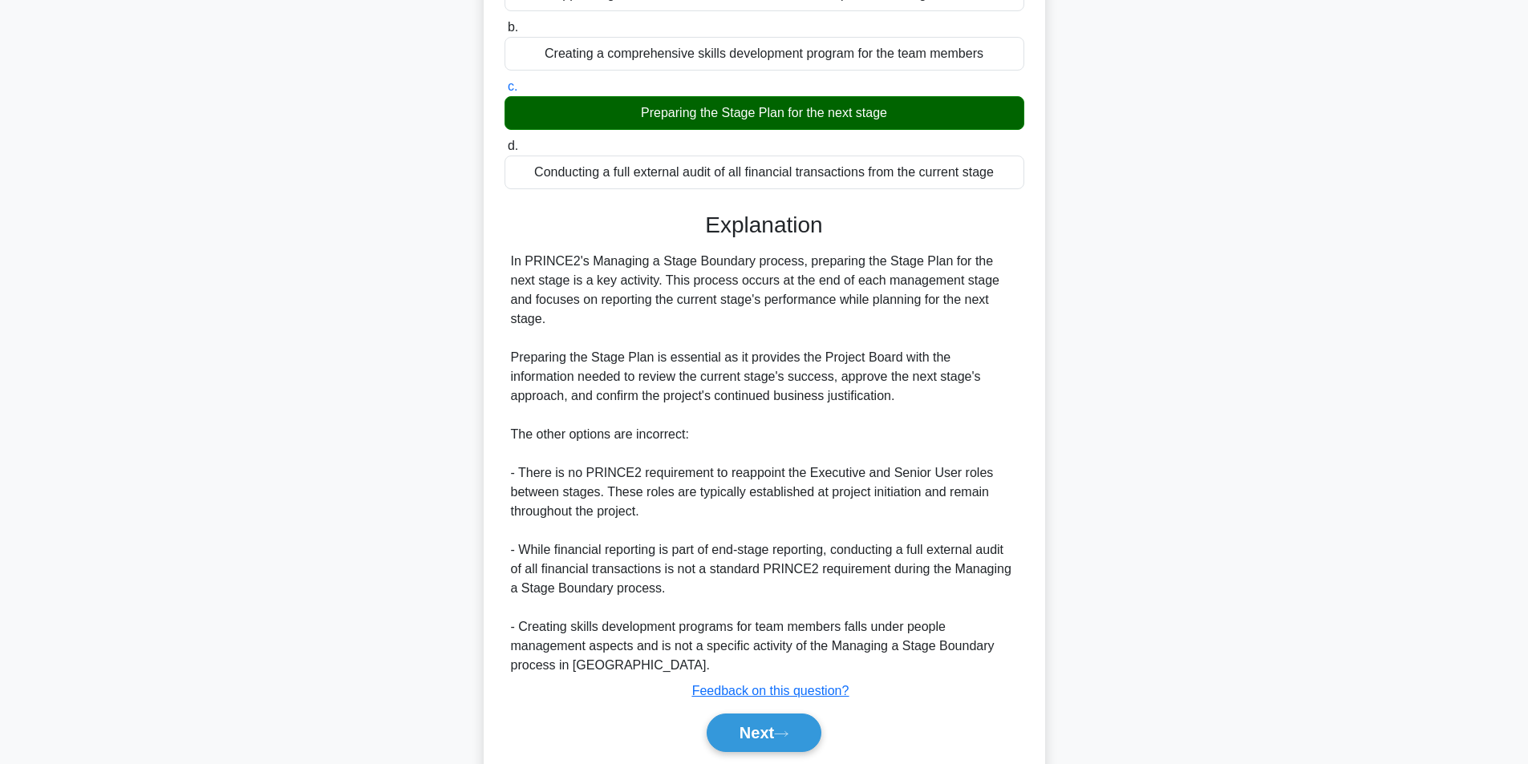
scroll to position [245, 0]
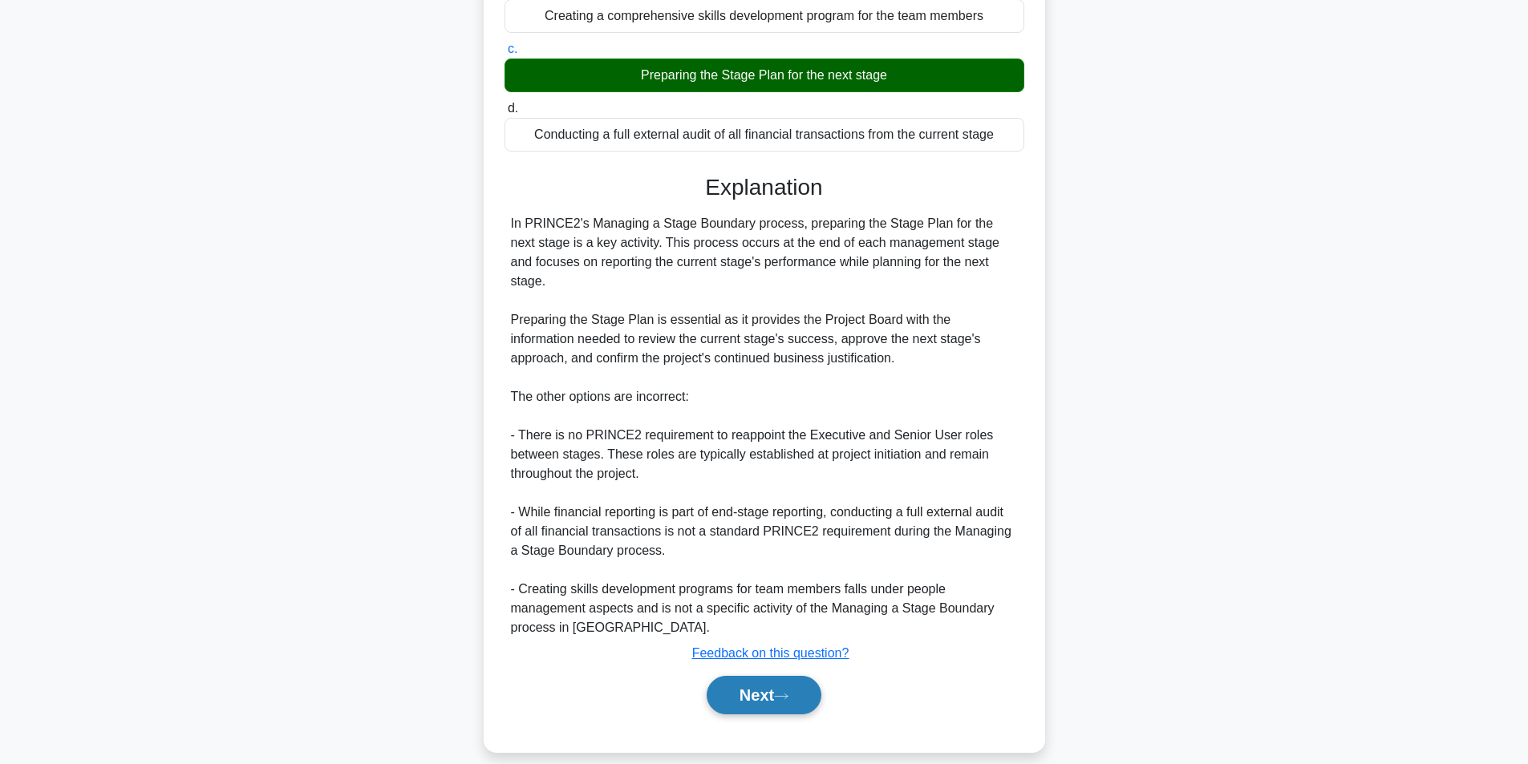
click at [758, 676] on button "Next" at bounding box center [763, 695] width 115 height 38
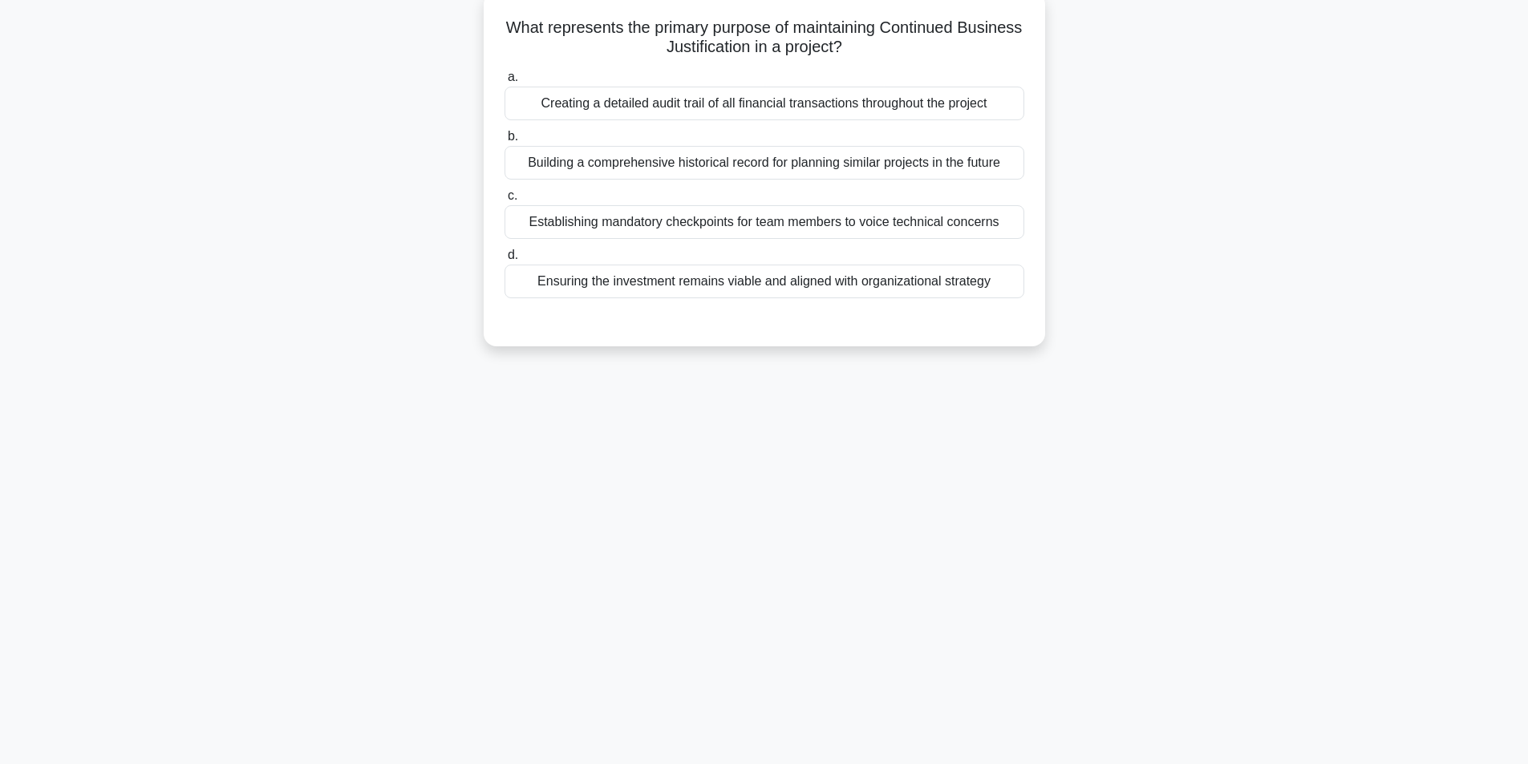
scroll to position [102, 0]
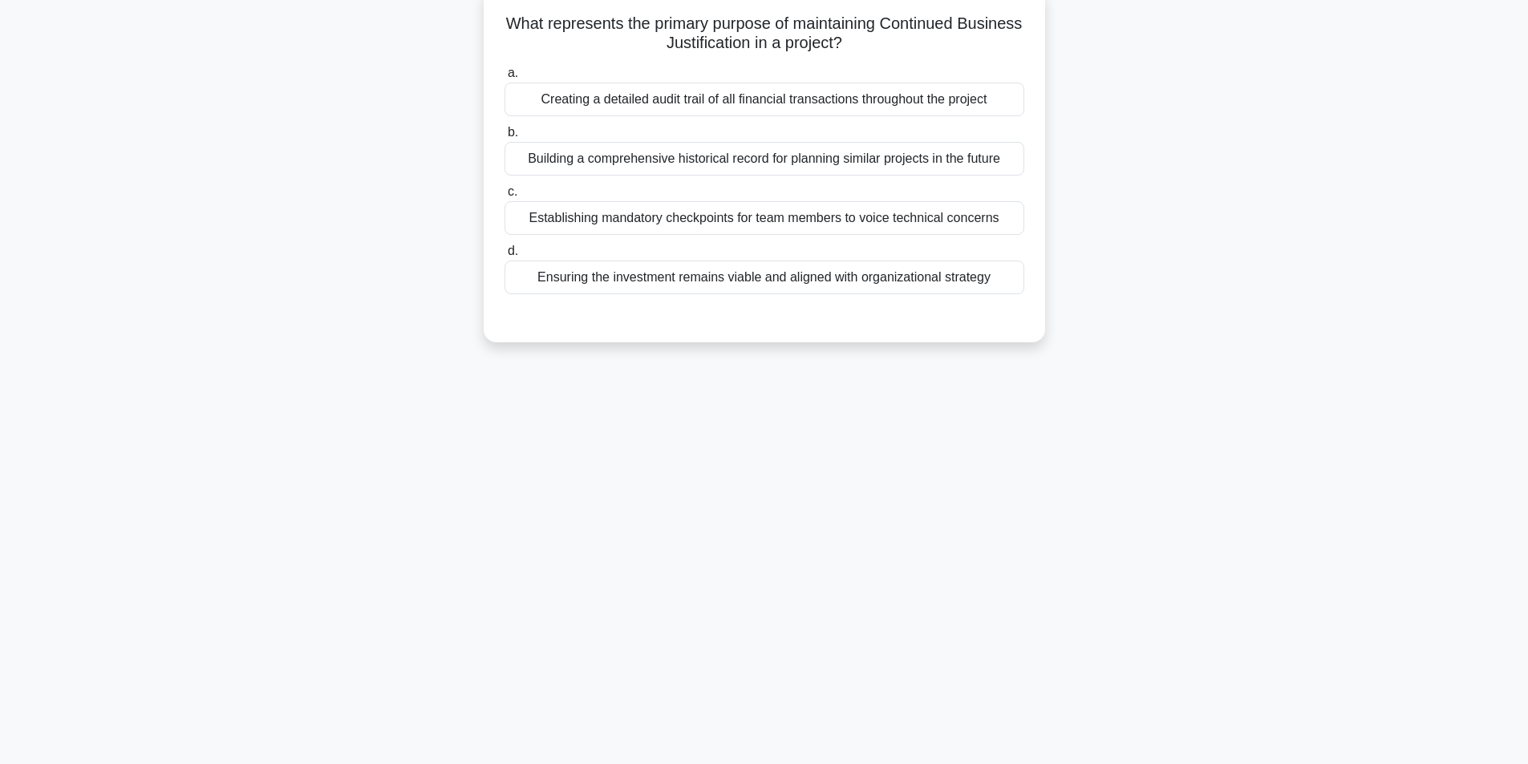
click at [945, 217] on div "Establishing mandatory checkpoints for team members to voice technical concerns" at bounding box center [764, 218] width 520 height 34
click at [504, 197] on input "c. Establishing mandatory checkpoints for team members to voice technical conce…" at bounding box center [504, 192] width 0 height 10
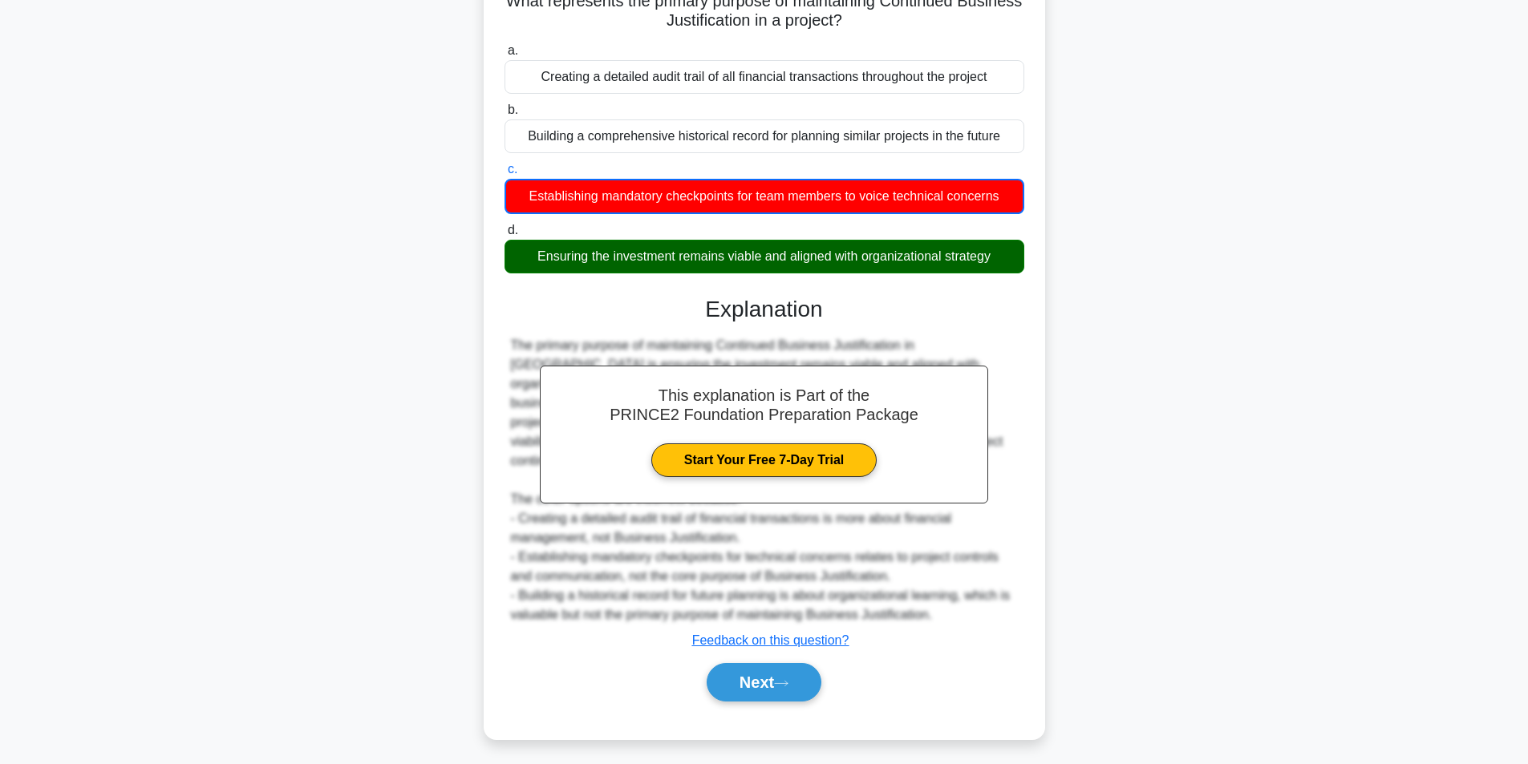
scroll to position [131, 0]
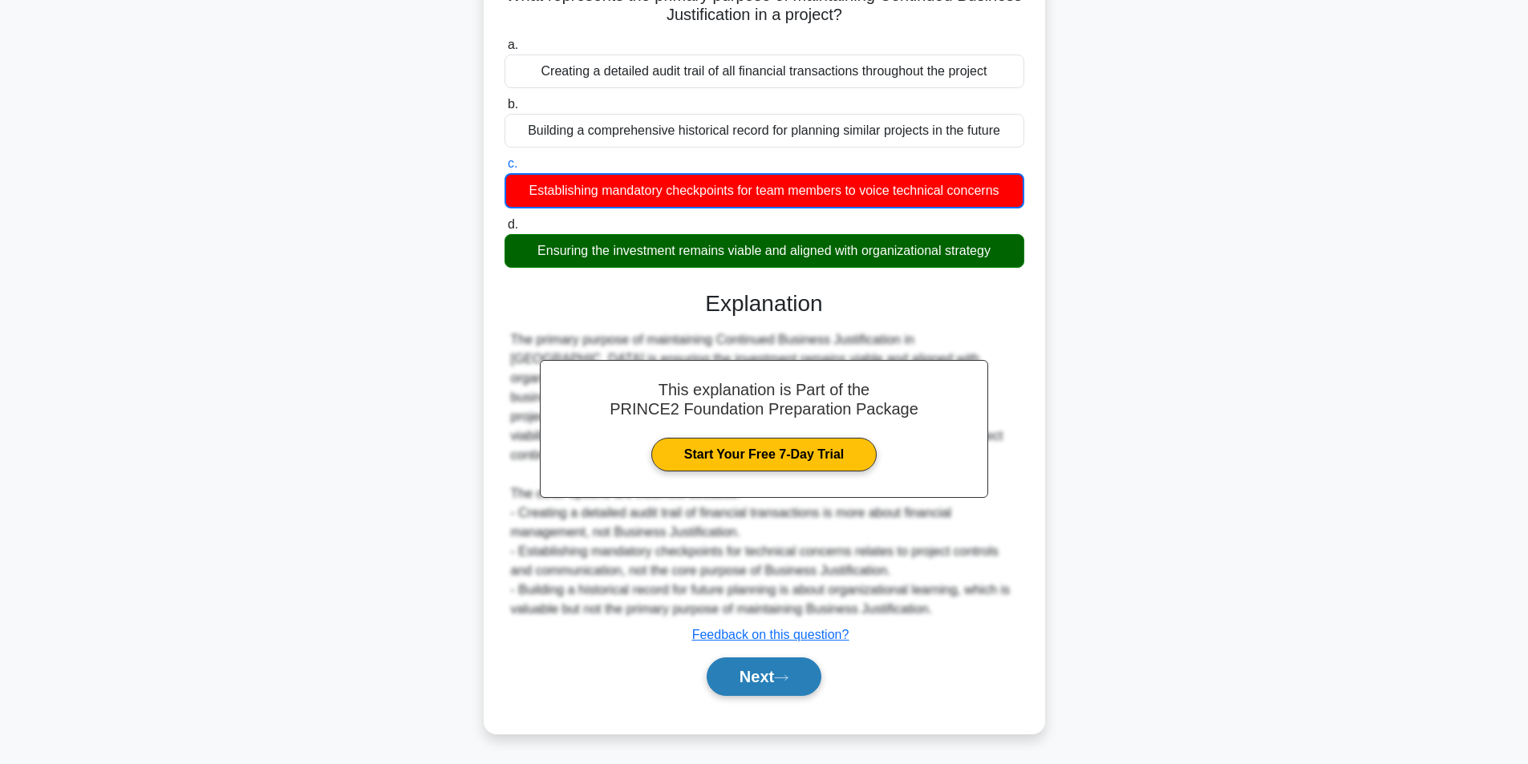
click at [770, 694] on button "Next" at bounding box center [763, 677] width 115 height 38
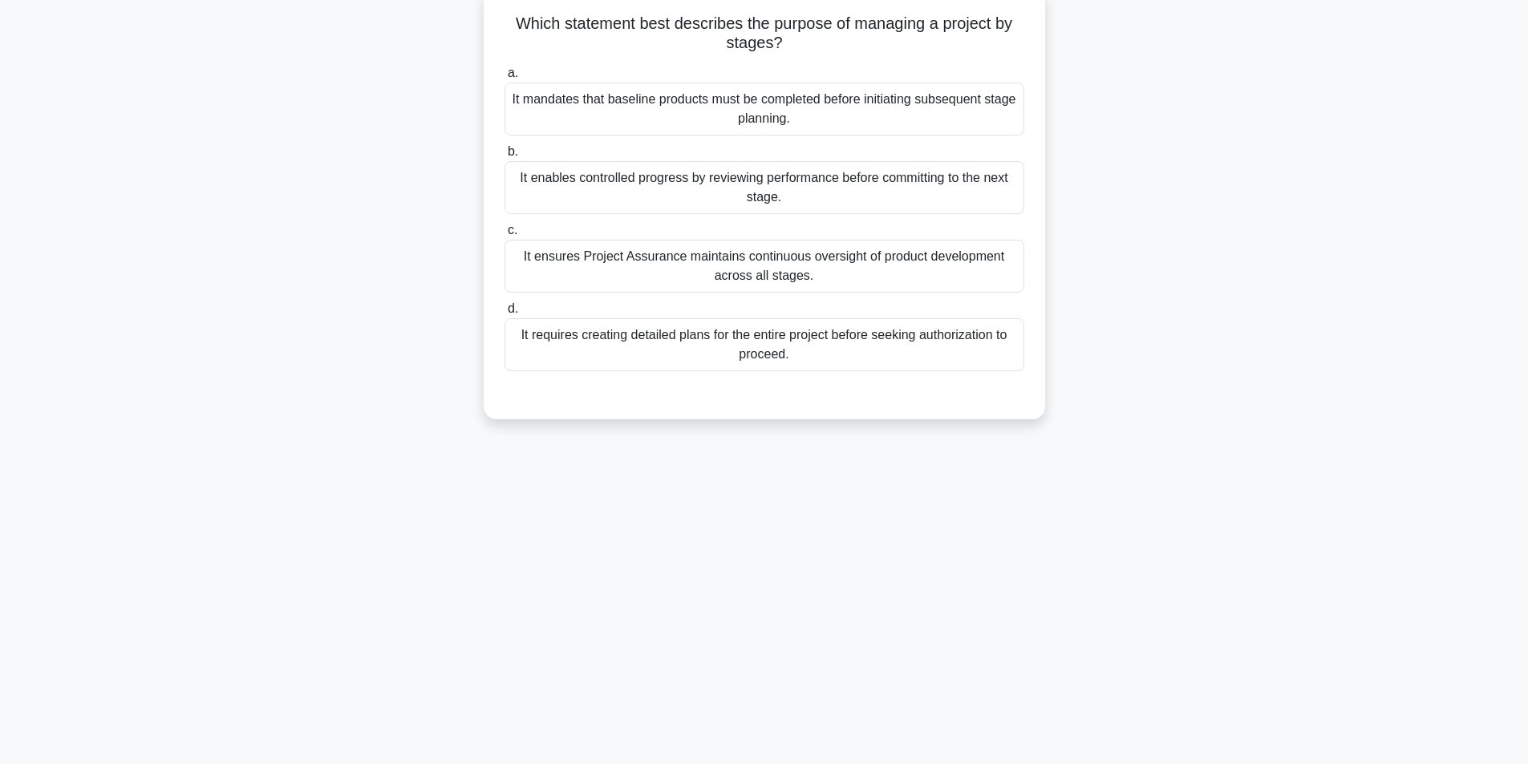
click at [803, 186] on div "It enables controlled progress by reviewing performance before committing to th…" at bounding box center [764, 187] width 520 height 53
click at [504, 157] on input "b. It enables controlled progress by reviewing performance before committing to…" at bounding box center [504, 152] width 0 height 10
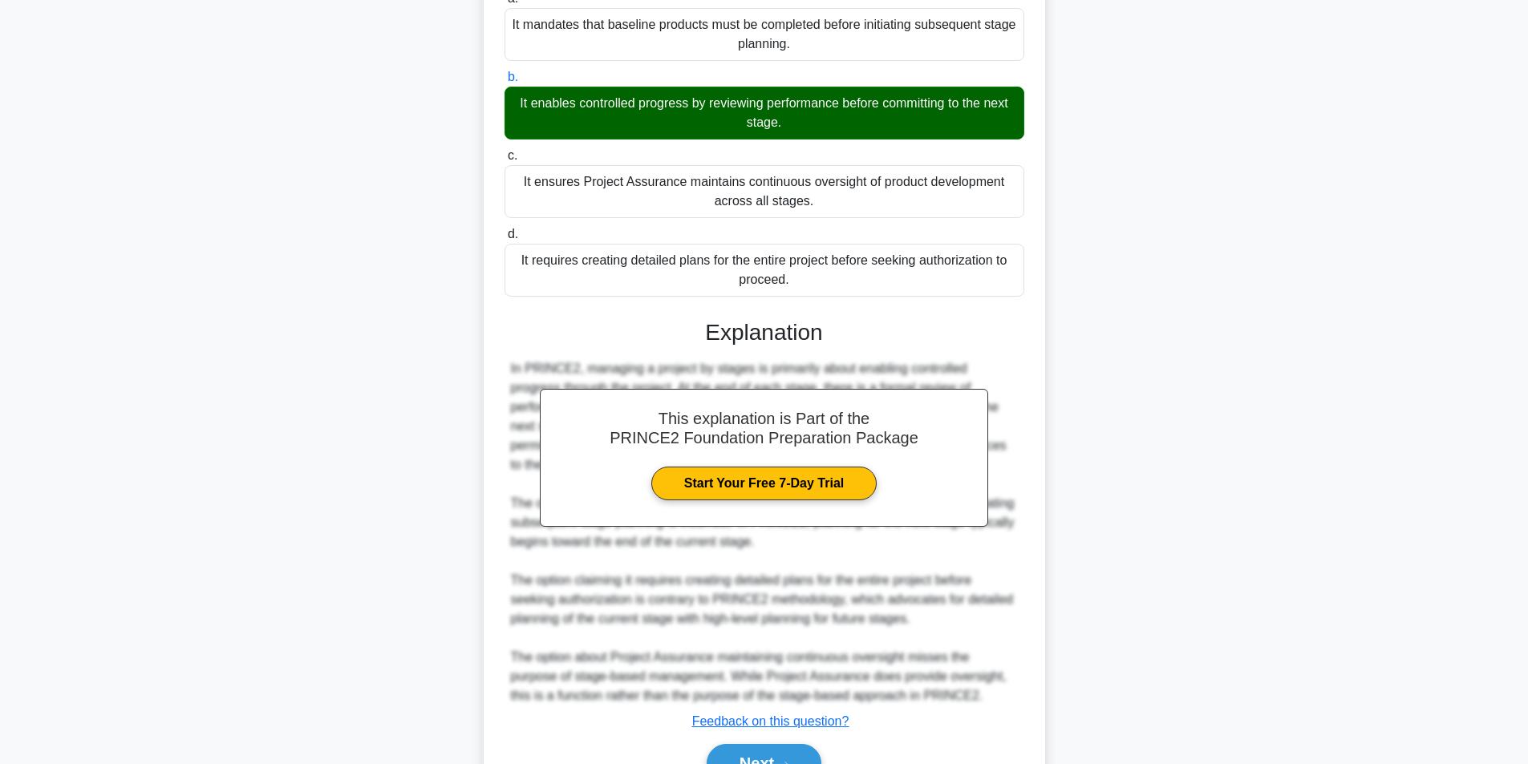
scroll to position [245, 0]
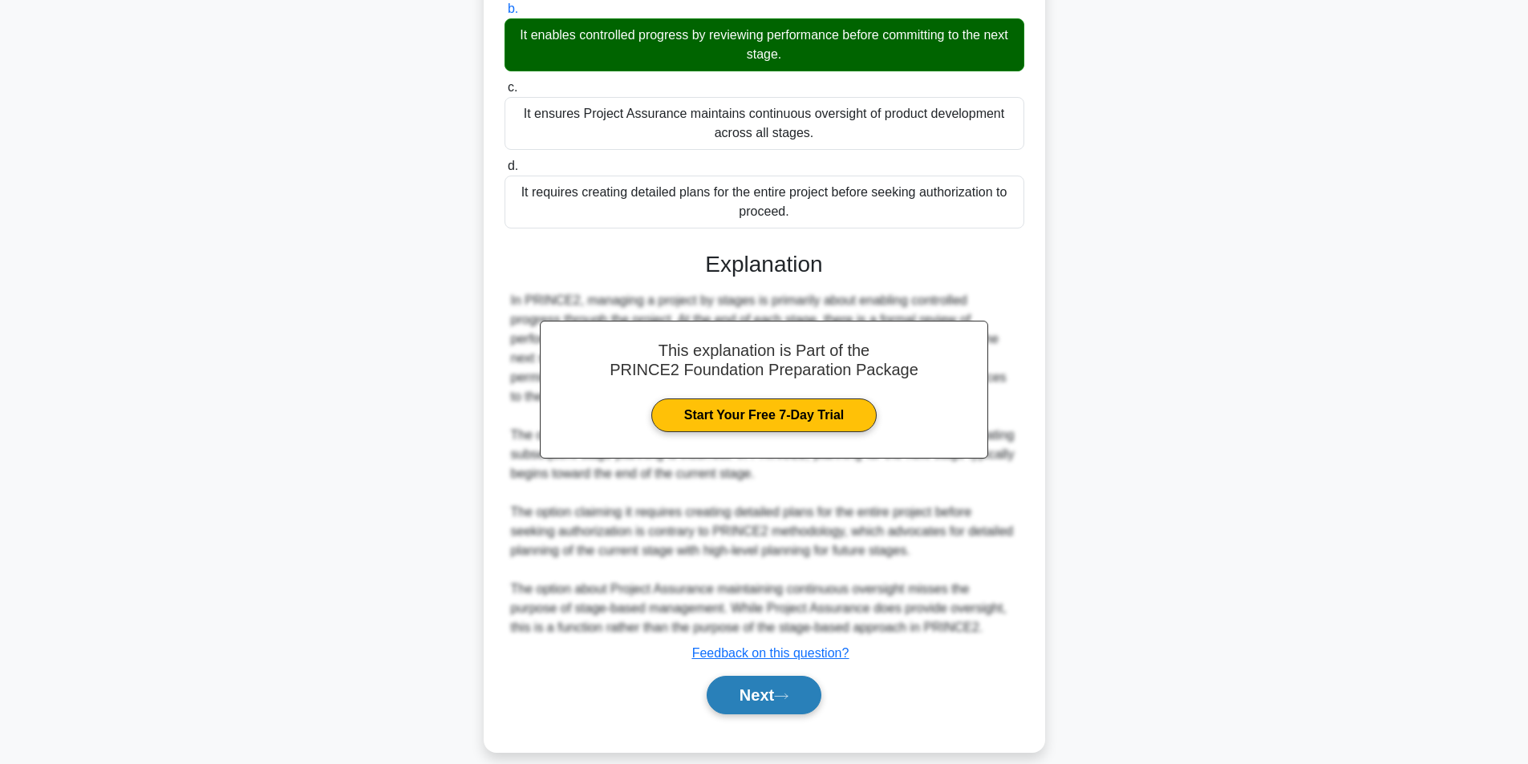
click at [784, 686] on button "Next" at bounding box center [763, 695] width 115 height 38
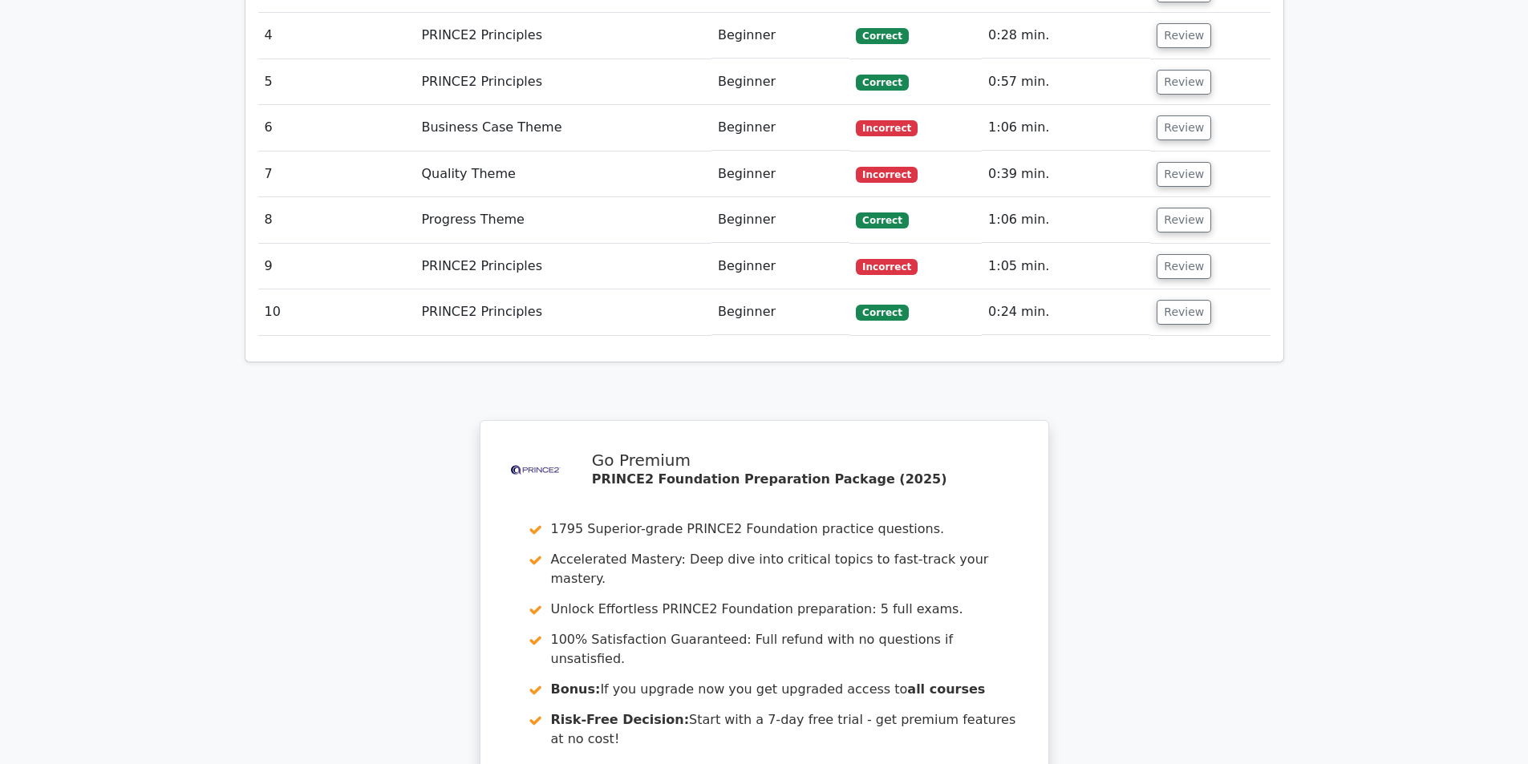
scroll to position [2406, 0]
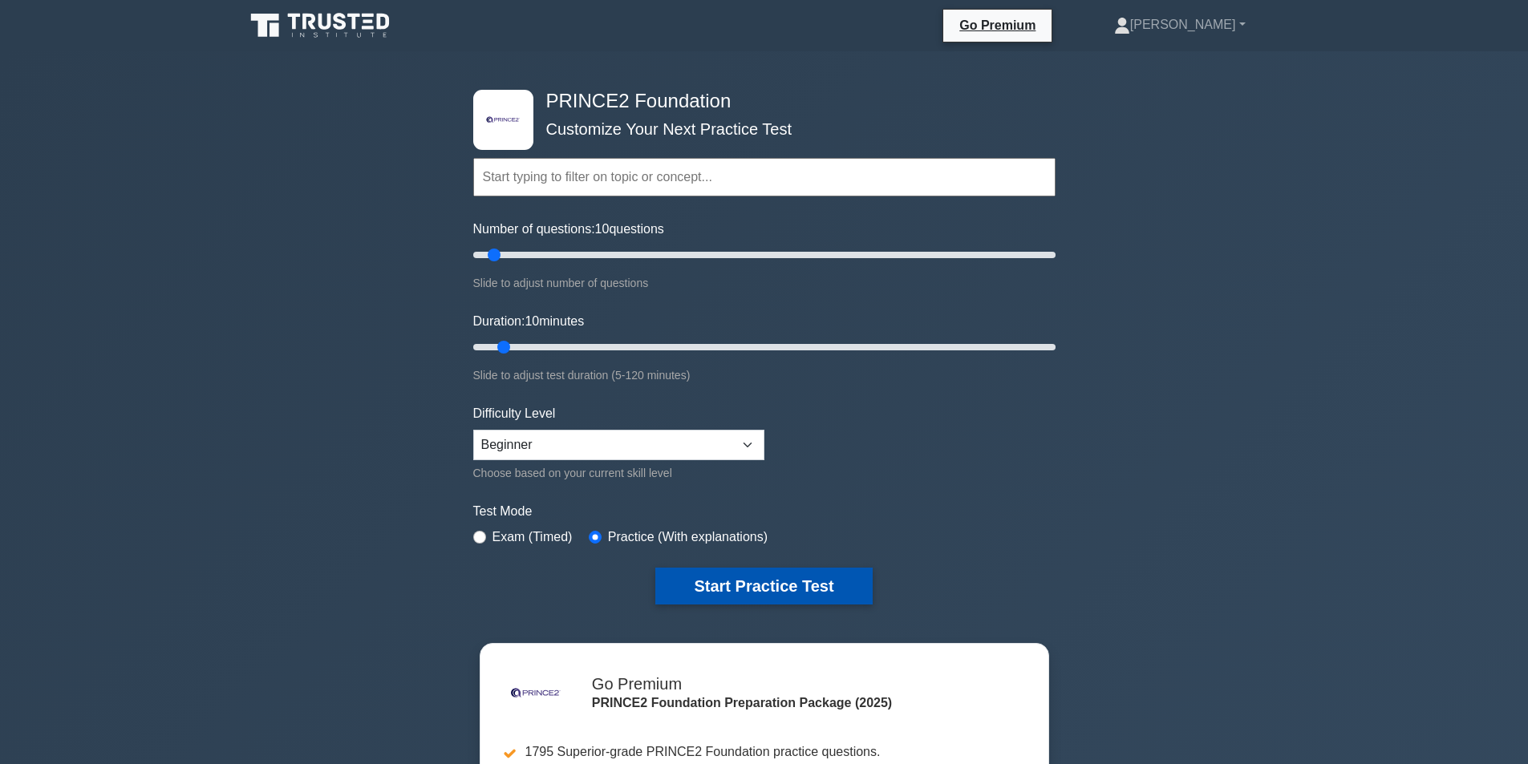
click at [763, 573] on button "Start Practice Test" at bounding box center [763, 586] width 217 height 37
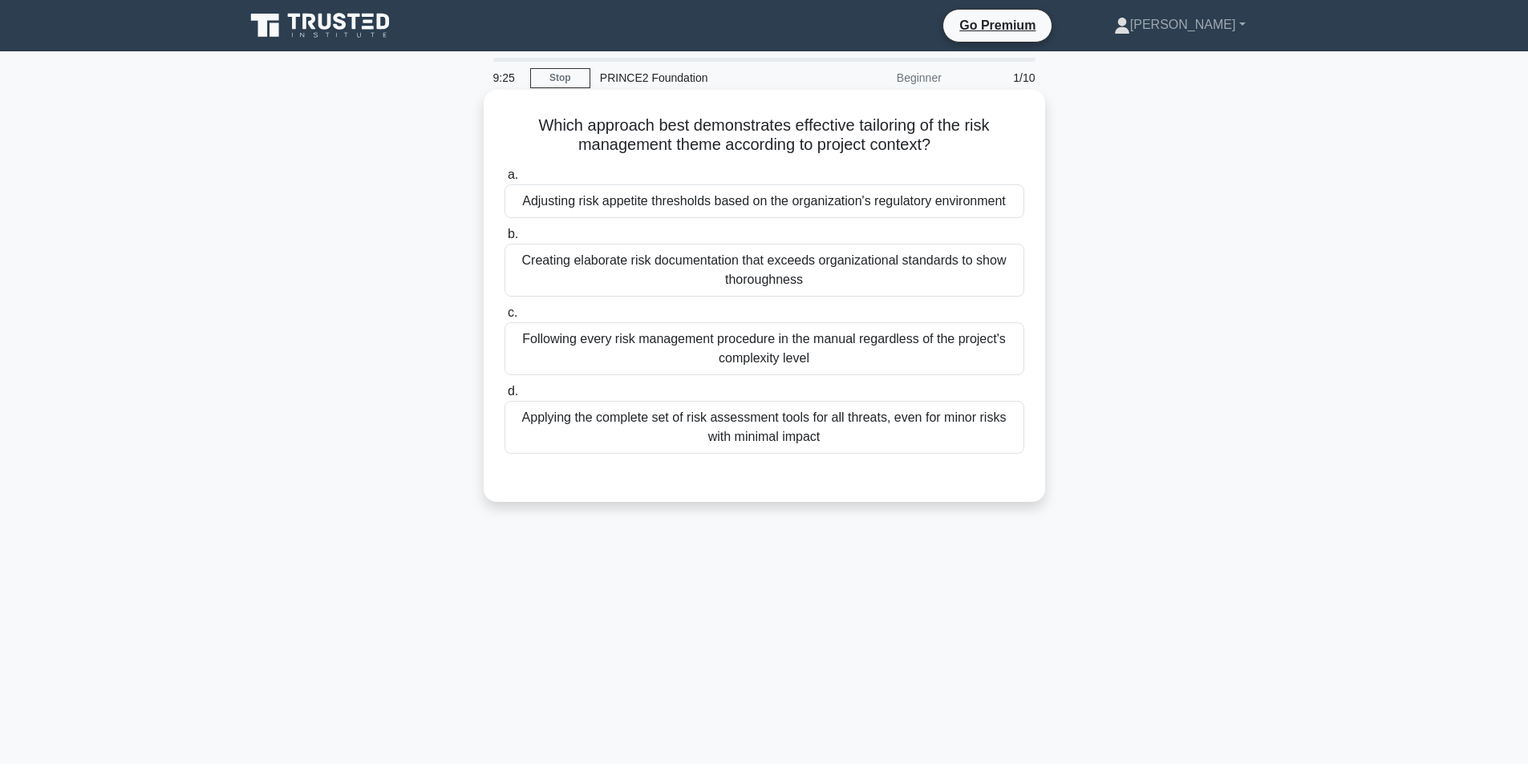
click at [716, 410] on div "Applying the complete set of risk assessment tools for all threats, even for mi…" at bounding box center [764, 427] width 520 height 53
click at [504, 397] on input "d. Applying the complete set of risk assessment tools for all threats, even for…" at bounding box center [504, 392] width 0 height 10
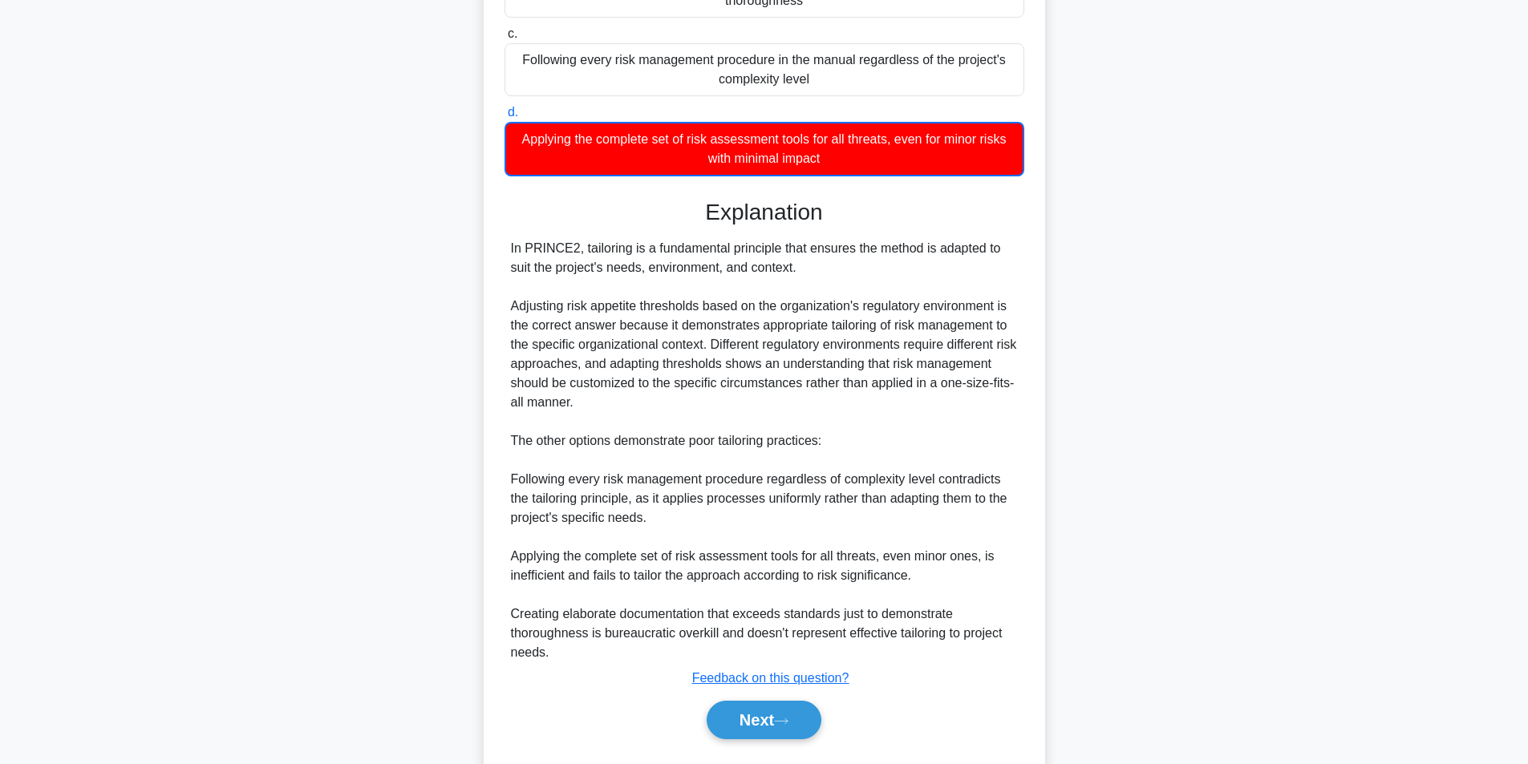
scroll to position [323, 0]
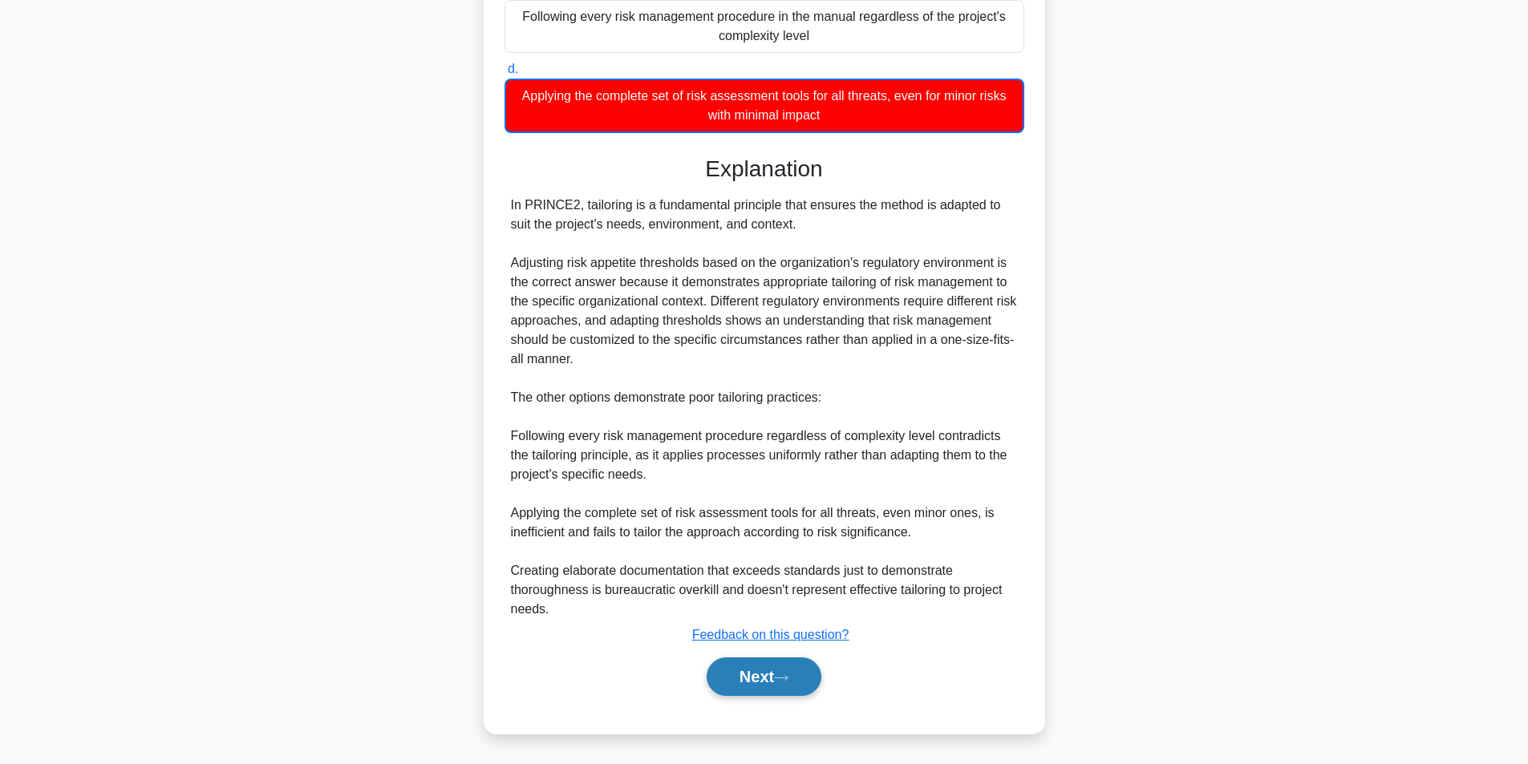
click at [768, 670] on button "Next" at bounding box center [763, 677] width 115 height 38
